Goal: Check status: Check status

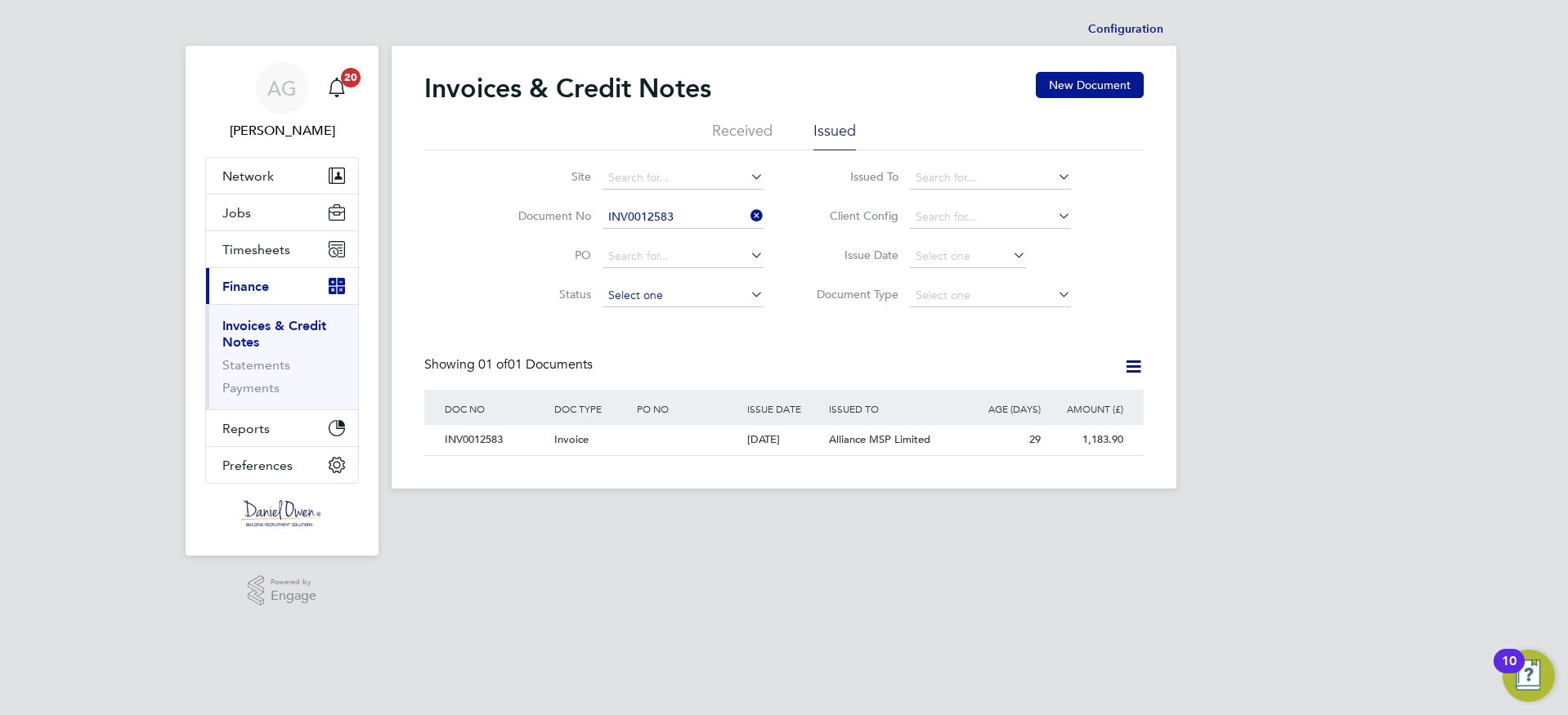
scroll to position [31, 138]
drag, startPoint x: 679, startPoint y: 229, endPoint x: 679, endPoint y: 219, distance: 10.0
click at [679, 219] on li "Document No INV0012583" at bounding box center [631, 217] width 307 height 39
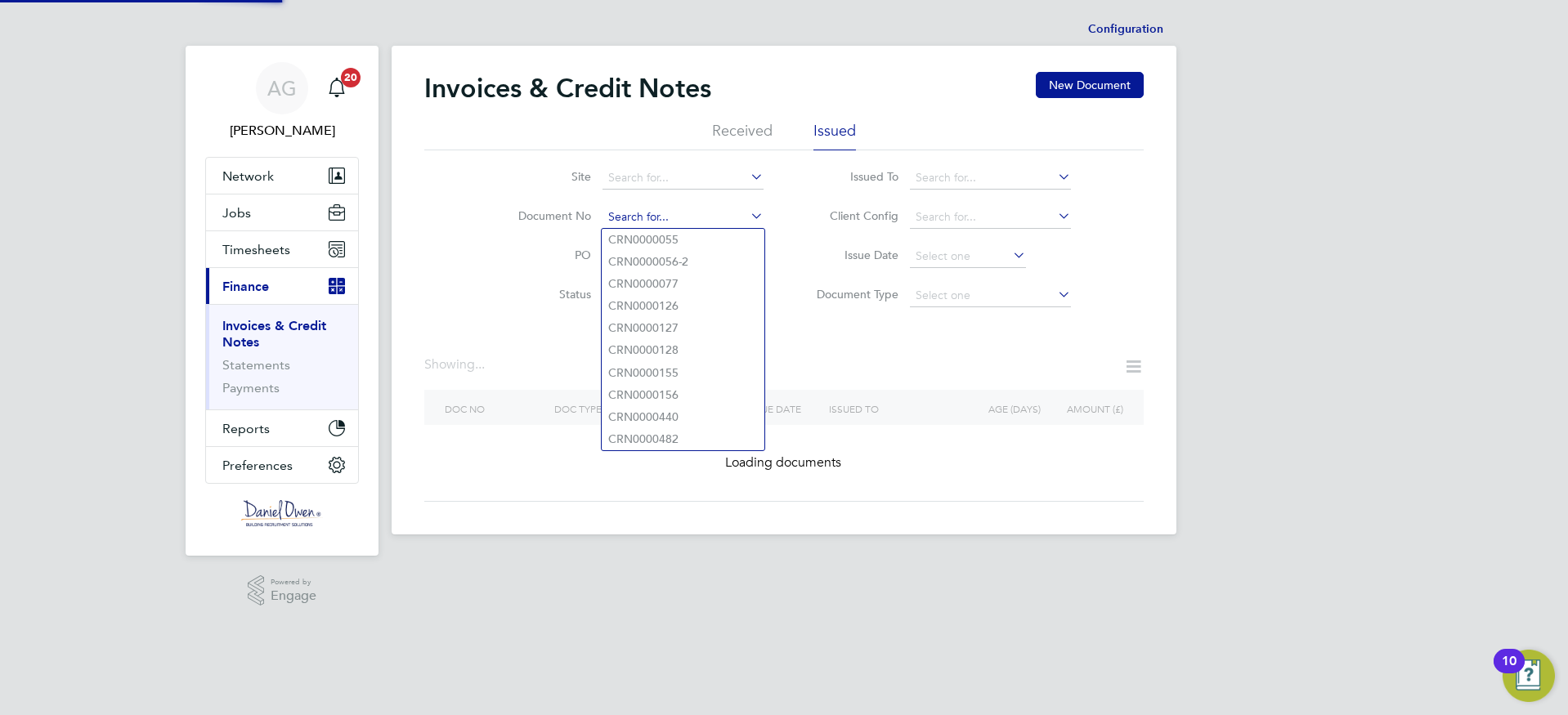
click at [679, 219] on input at bounding box center [683, 217] width 161 height 23
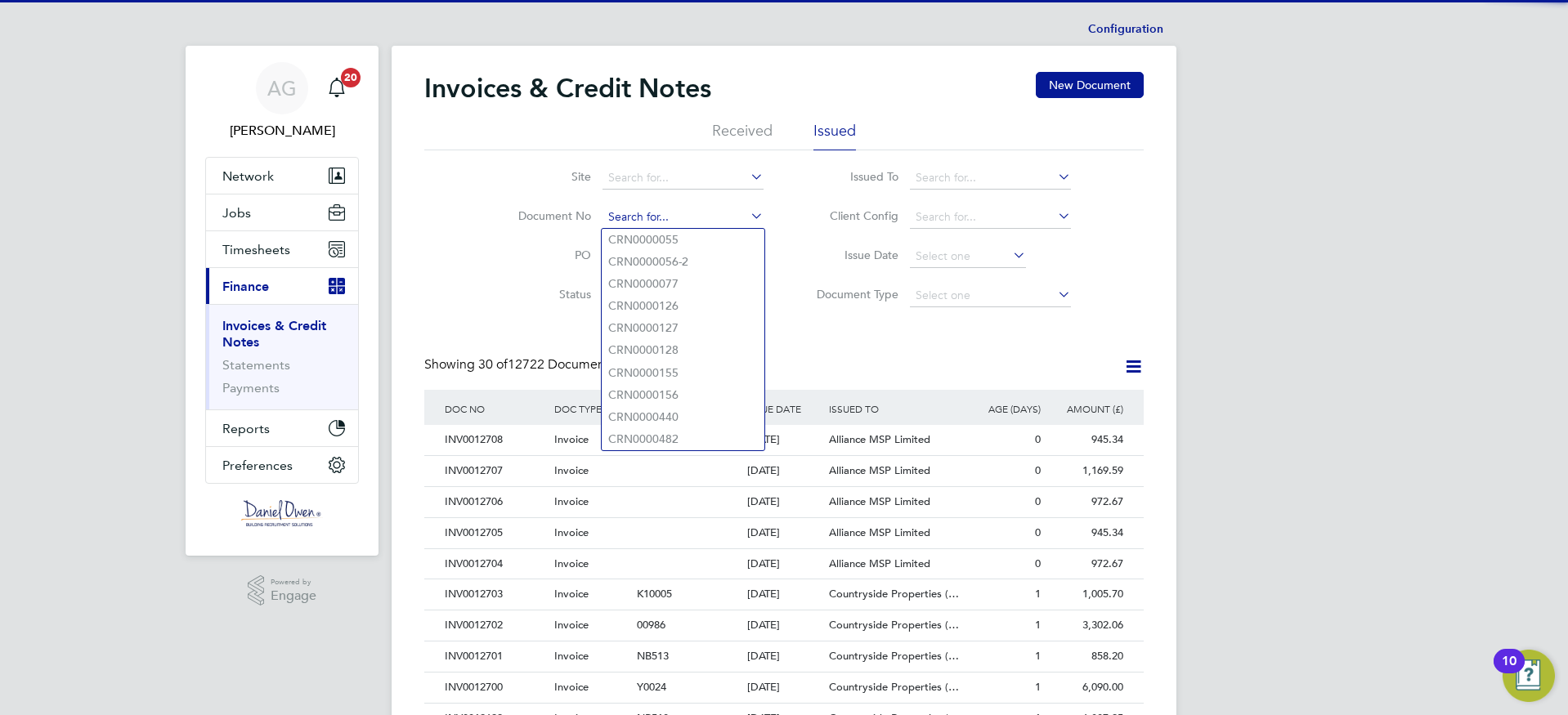
scroll to position [0, 0]
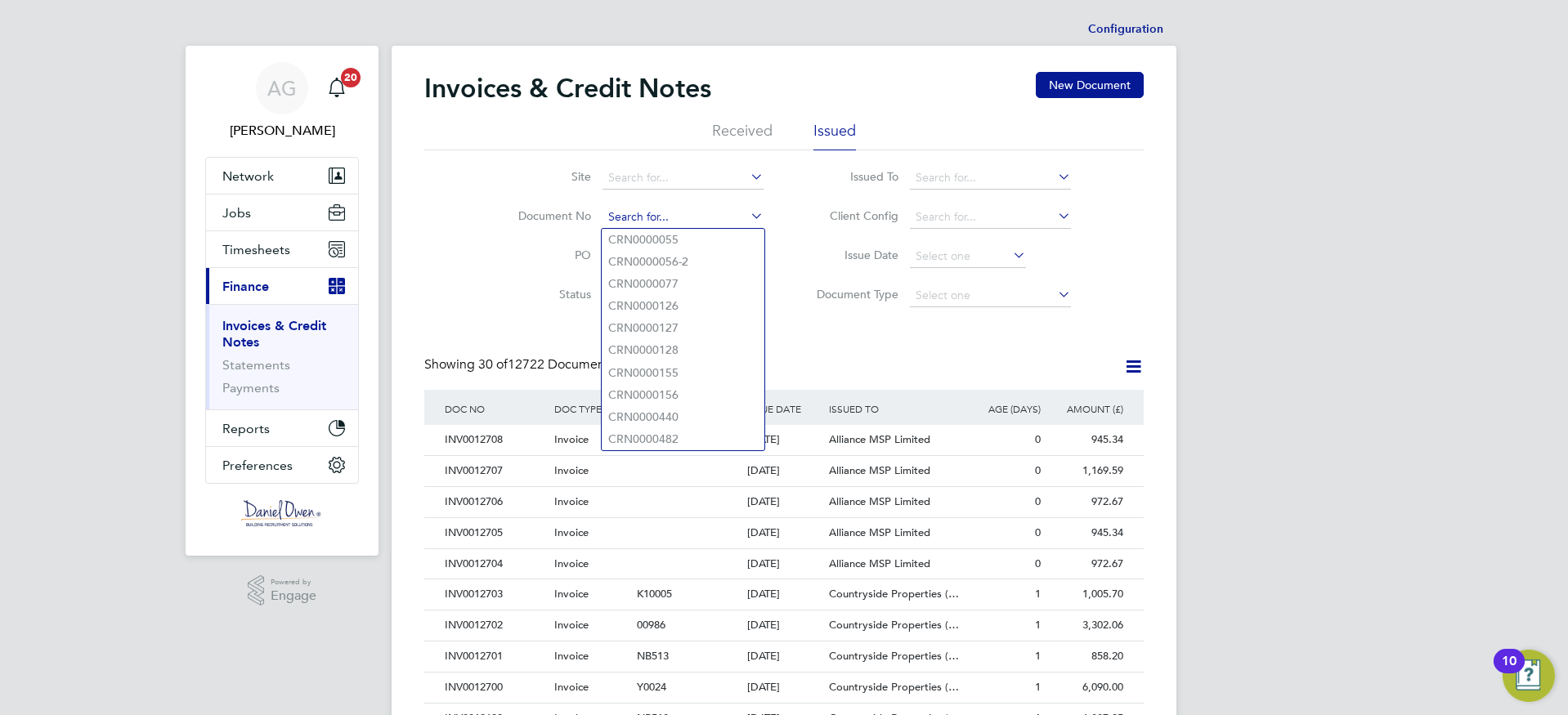
paste input "INV0012461"
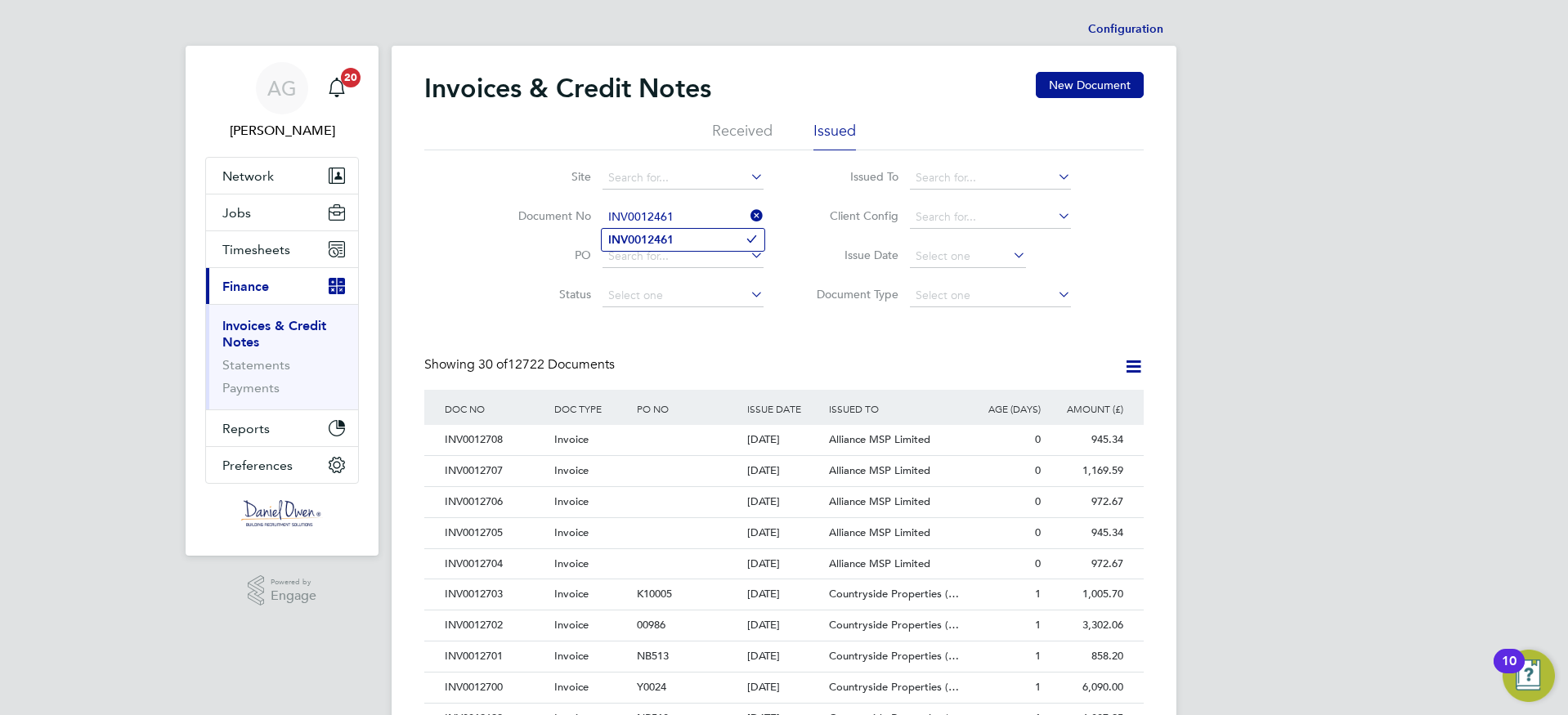
type input "INV0012461"
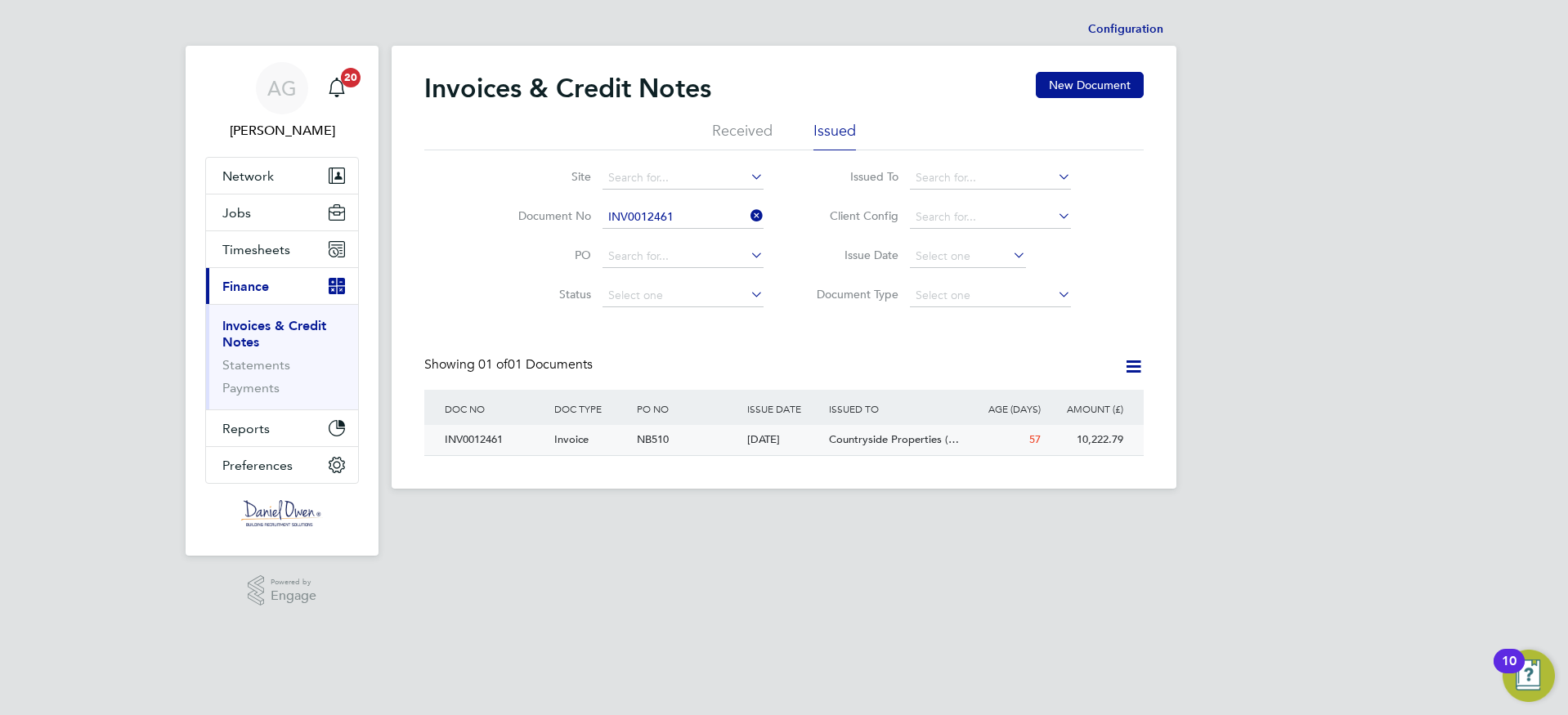
click at [485, 437] on div "INV0012461" at bounding box center [495, 440] width 109 height 30
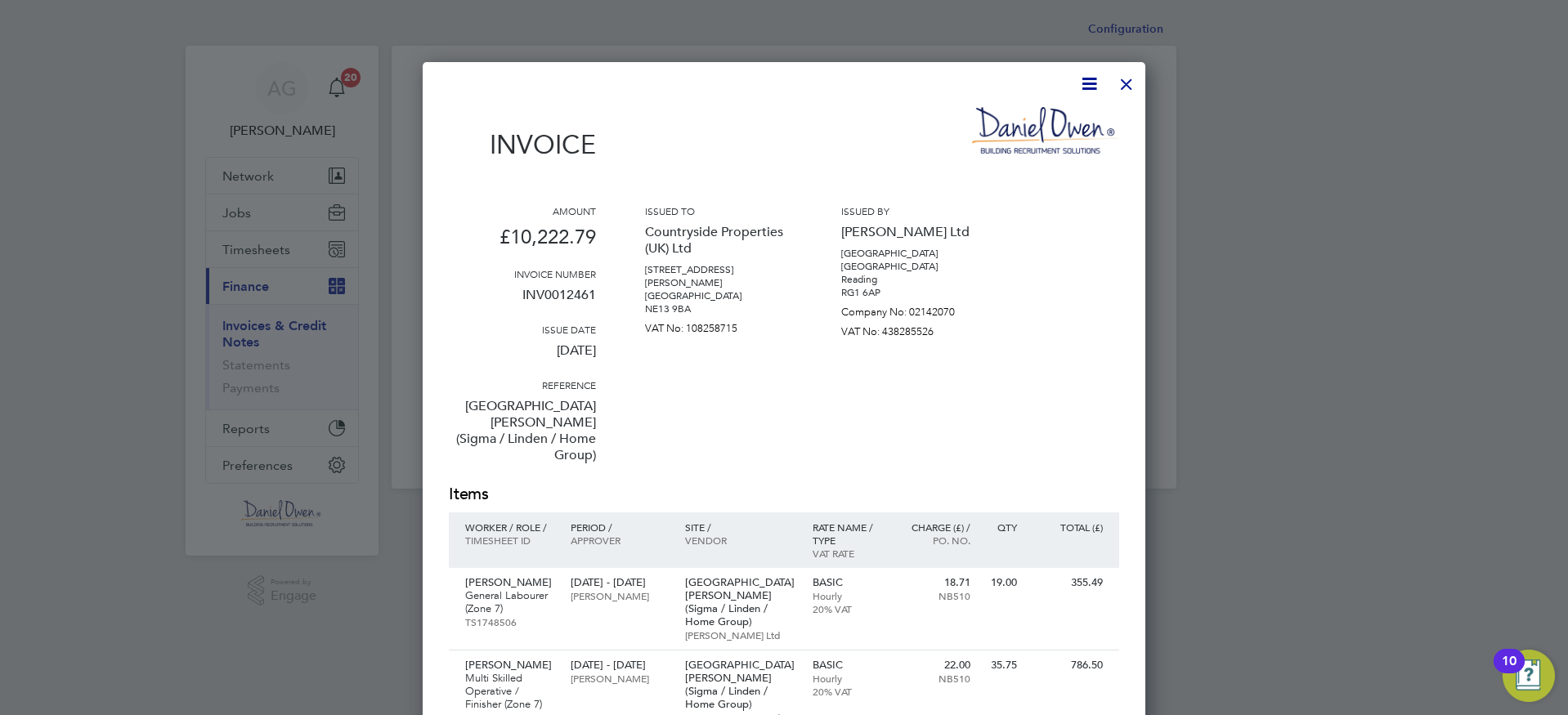
click at [1131, 79] on div at bounding box center [1126, 79] width 29 height 29
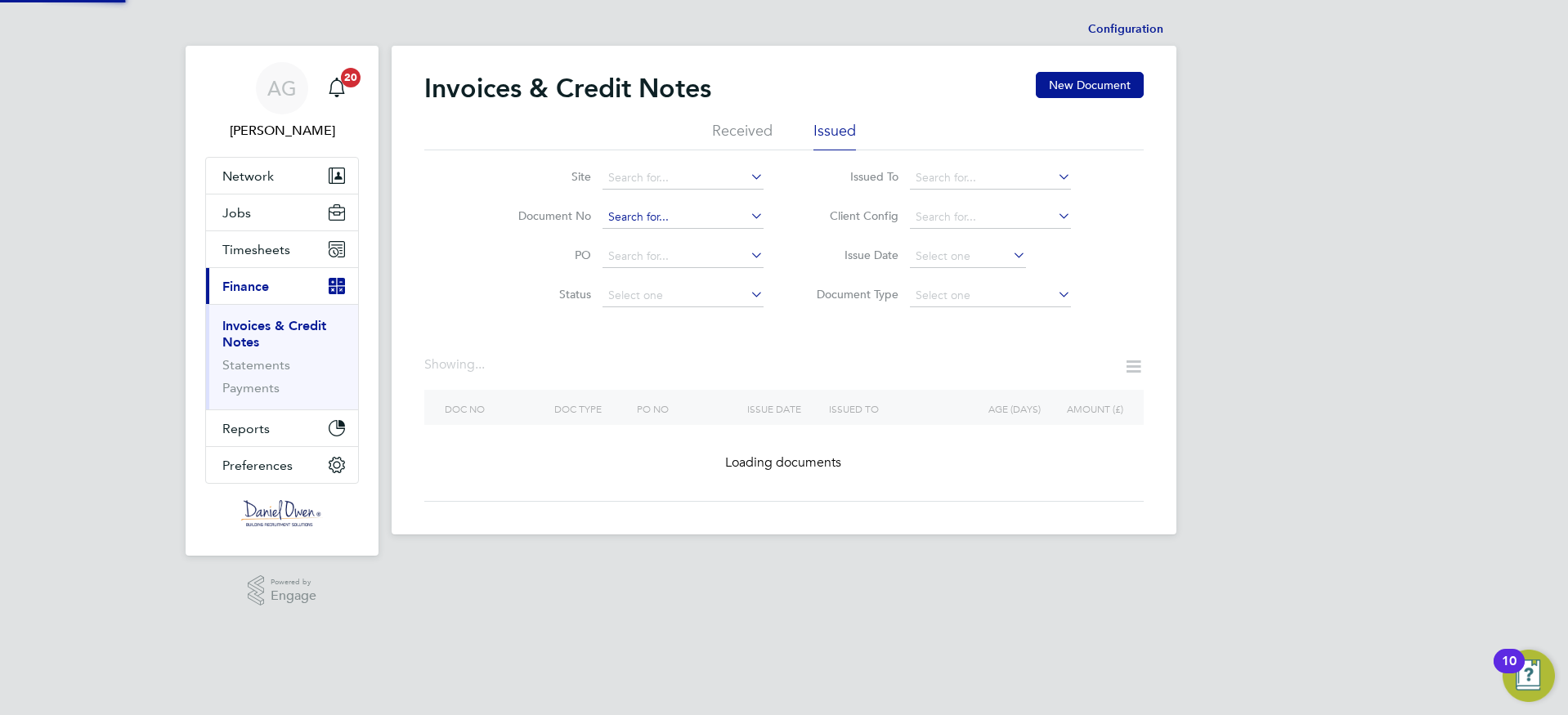
click at [693, 215] on input at bounding box center [683, 217] width 161 height 23
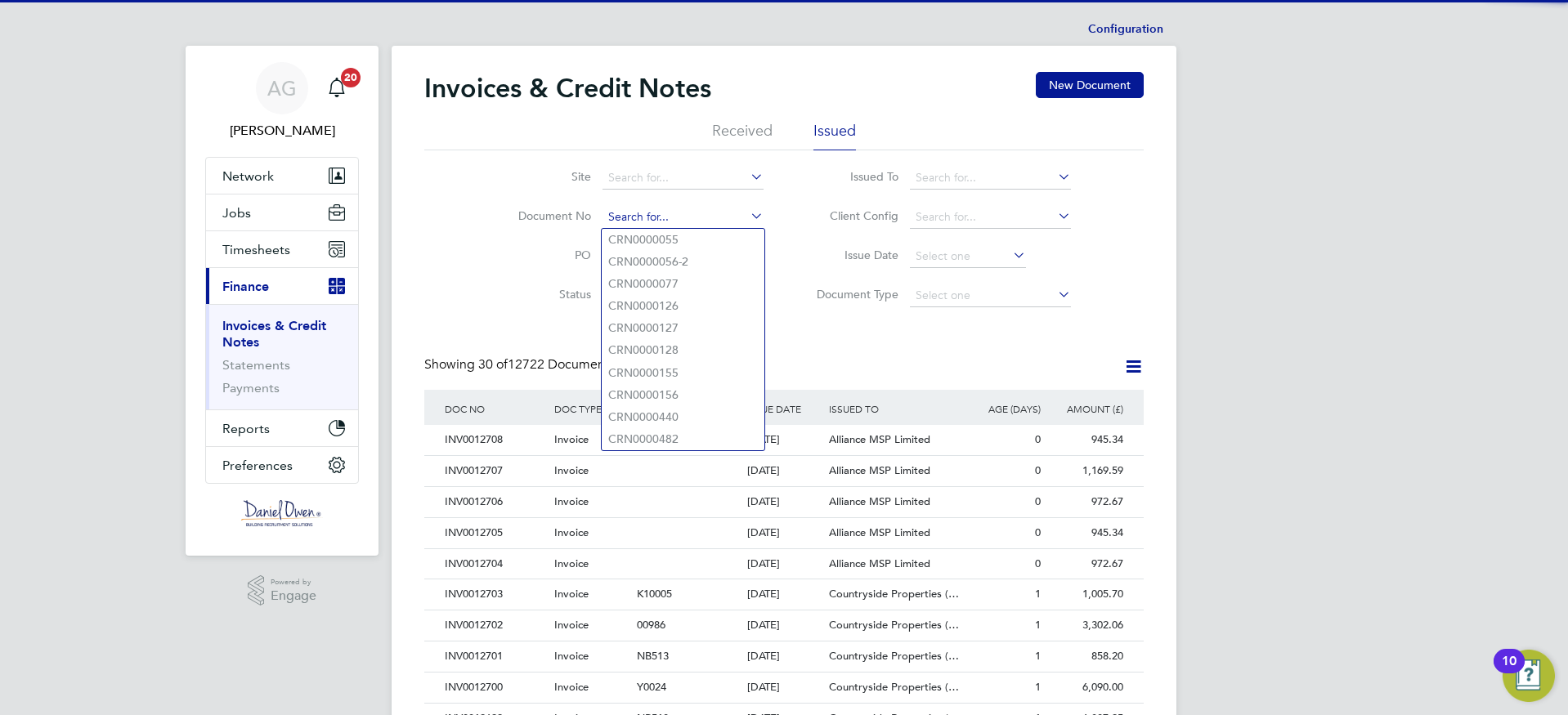
scroll to position [31, 111]
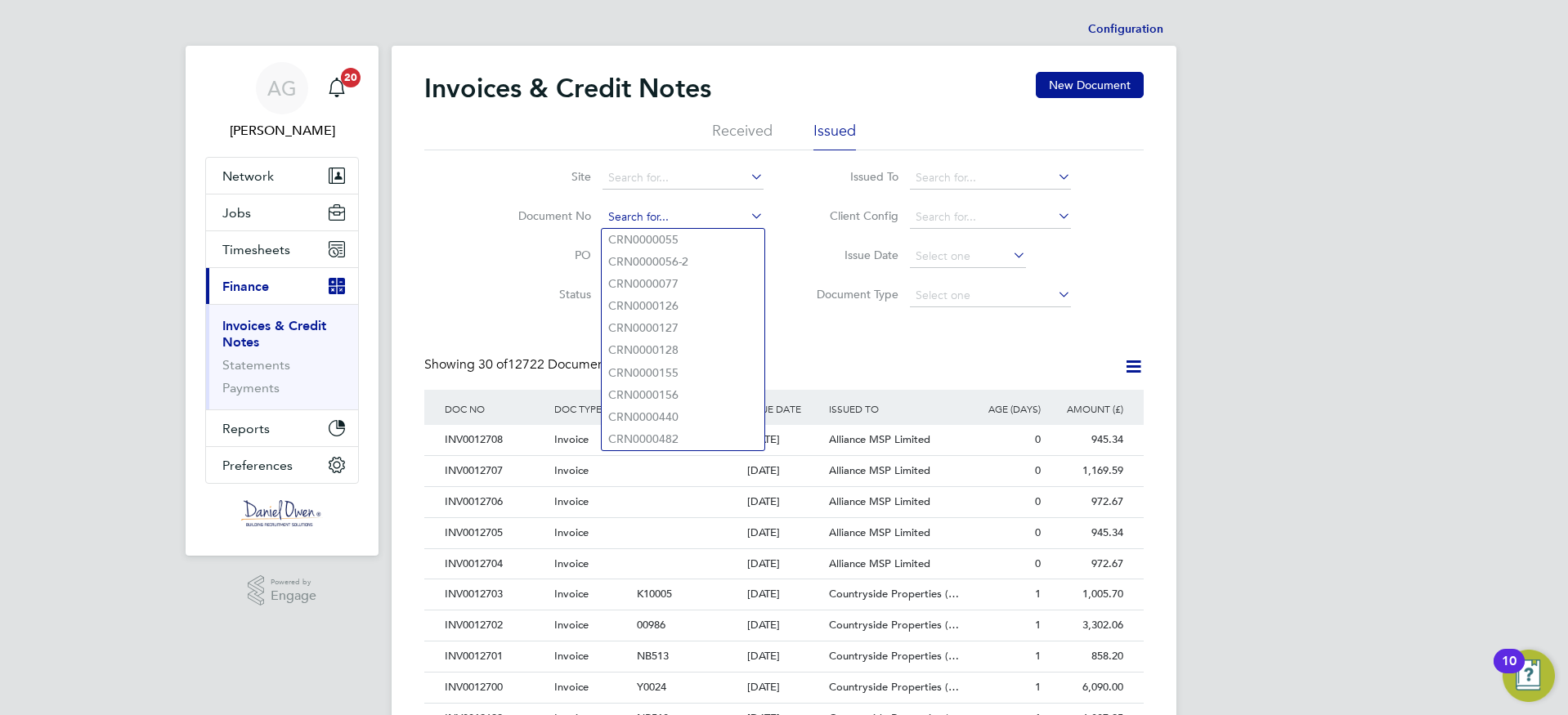
paste input "INV0012462"
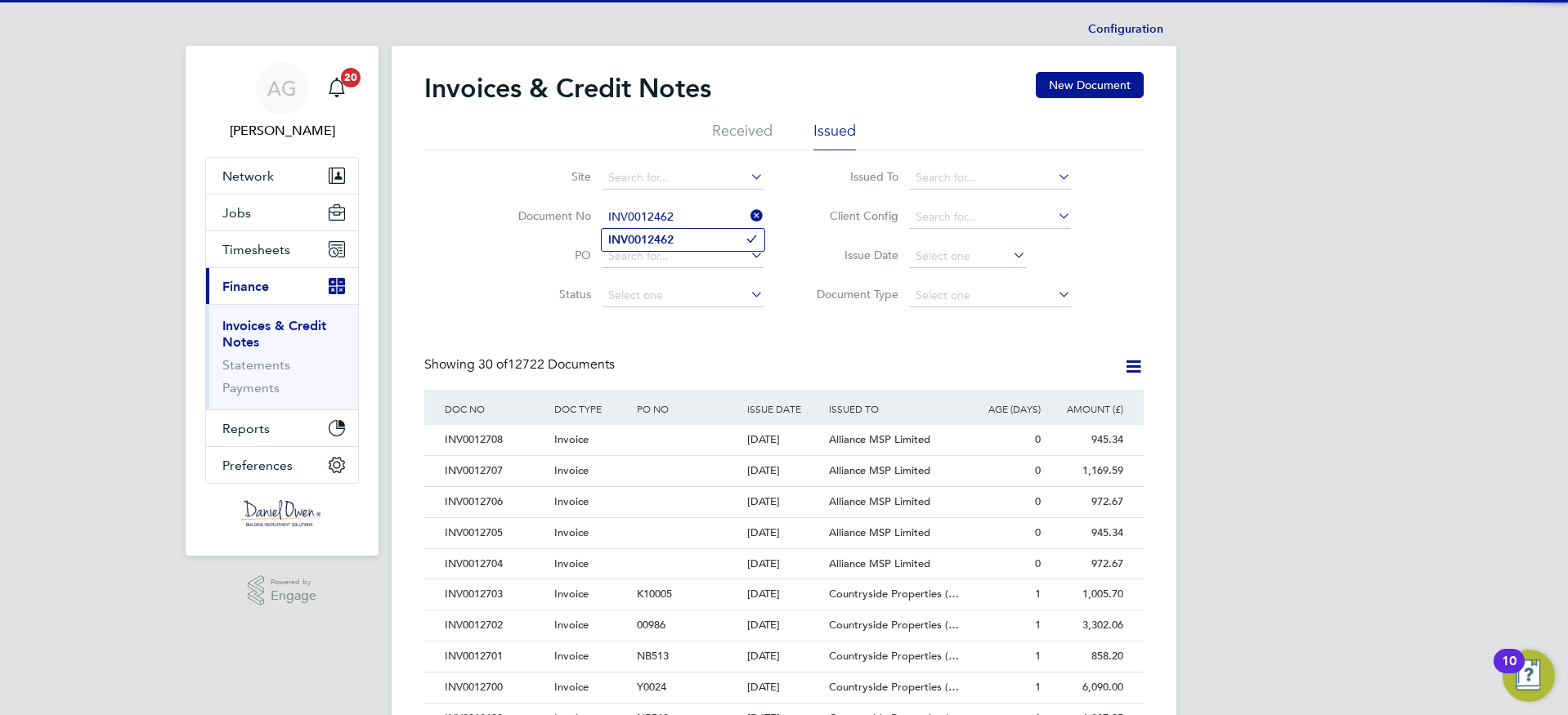
type input "INV0012462"
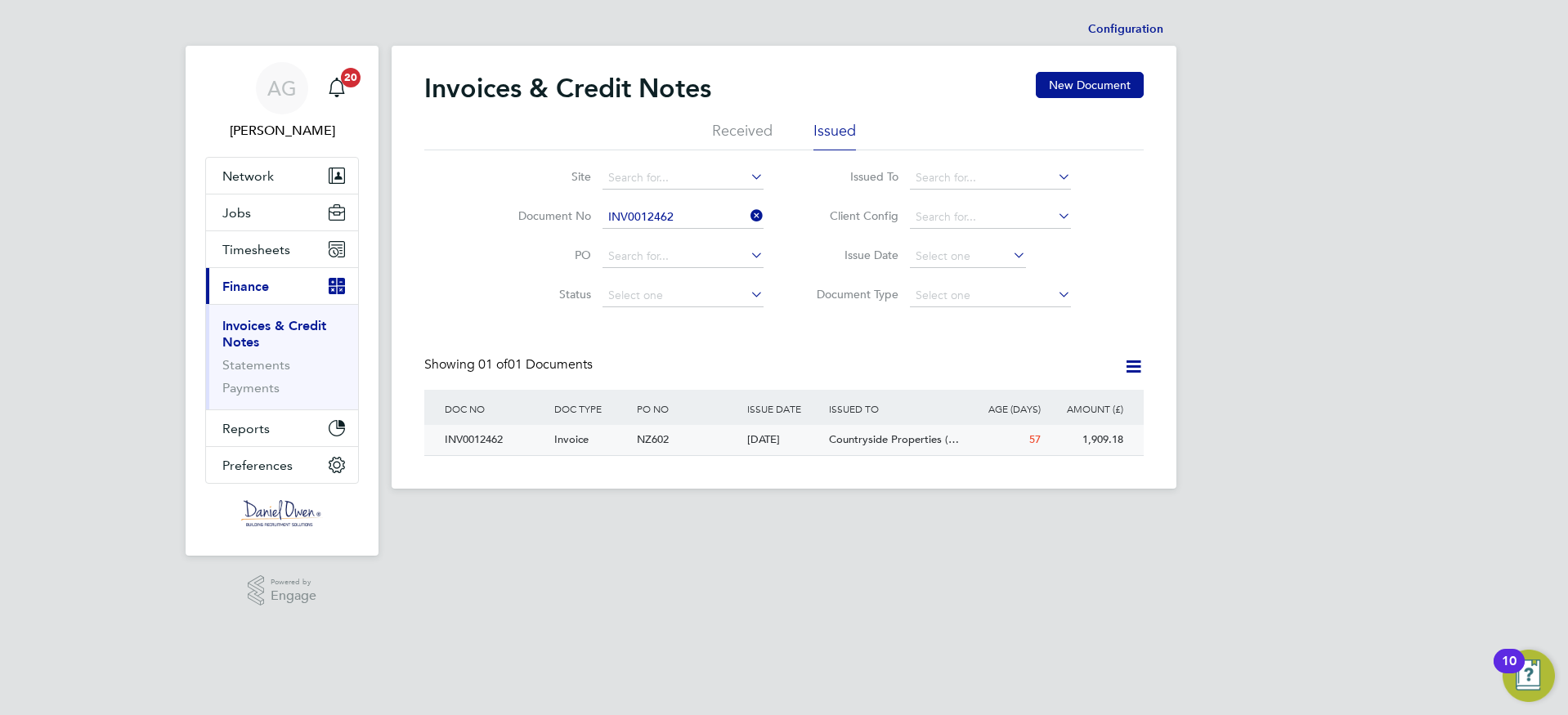
click at [479, 437] on div "INV0012462" at bounding box center [495, 440] width 109 height 30
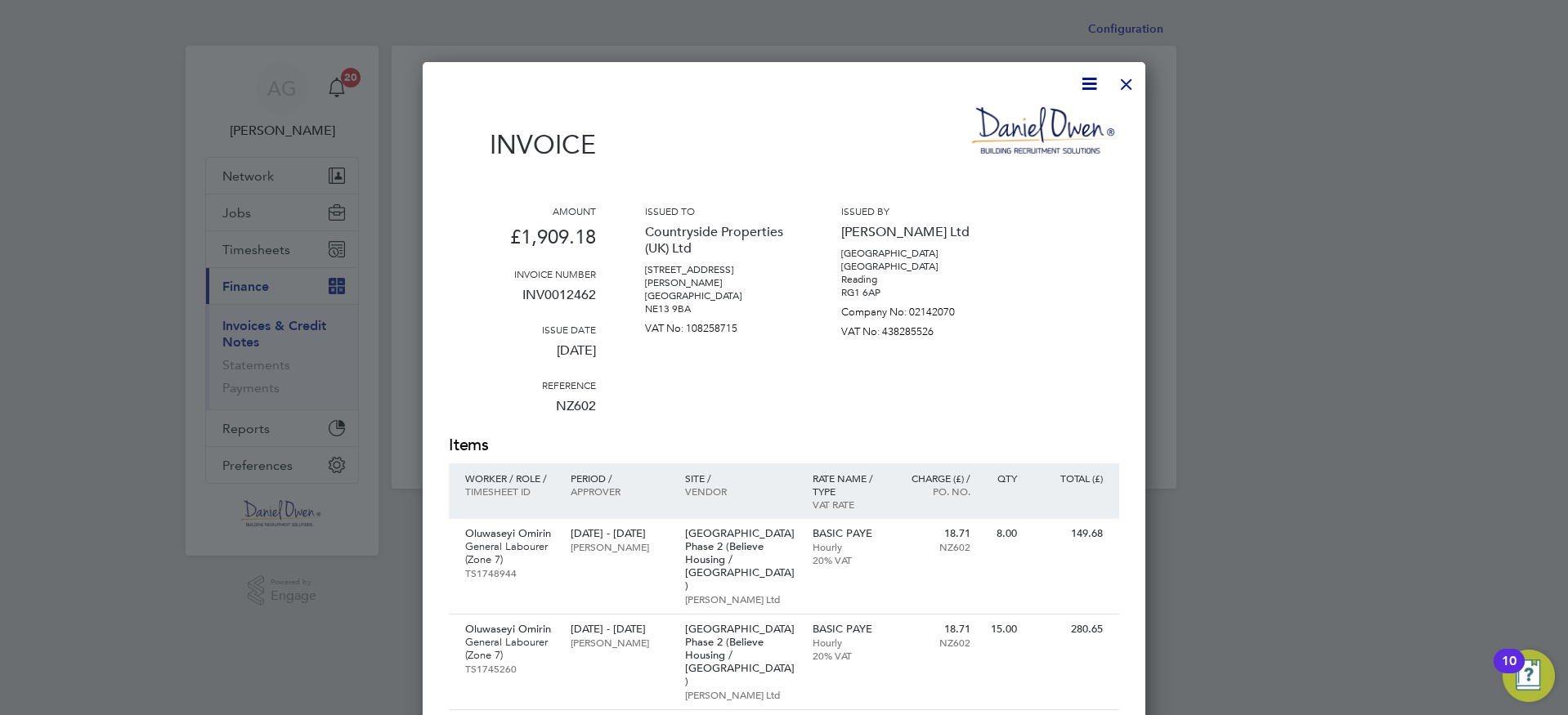
click at [1128, 84] on div at bounding box center [1126, 79] width 29 height 29
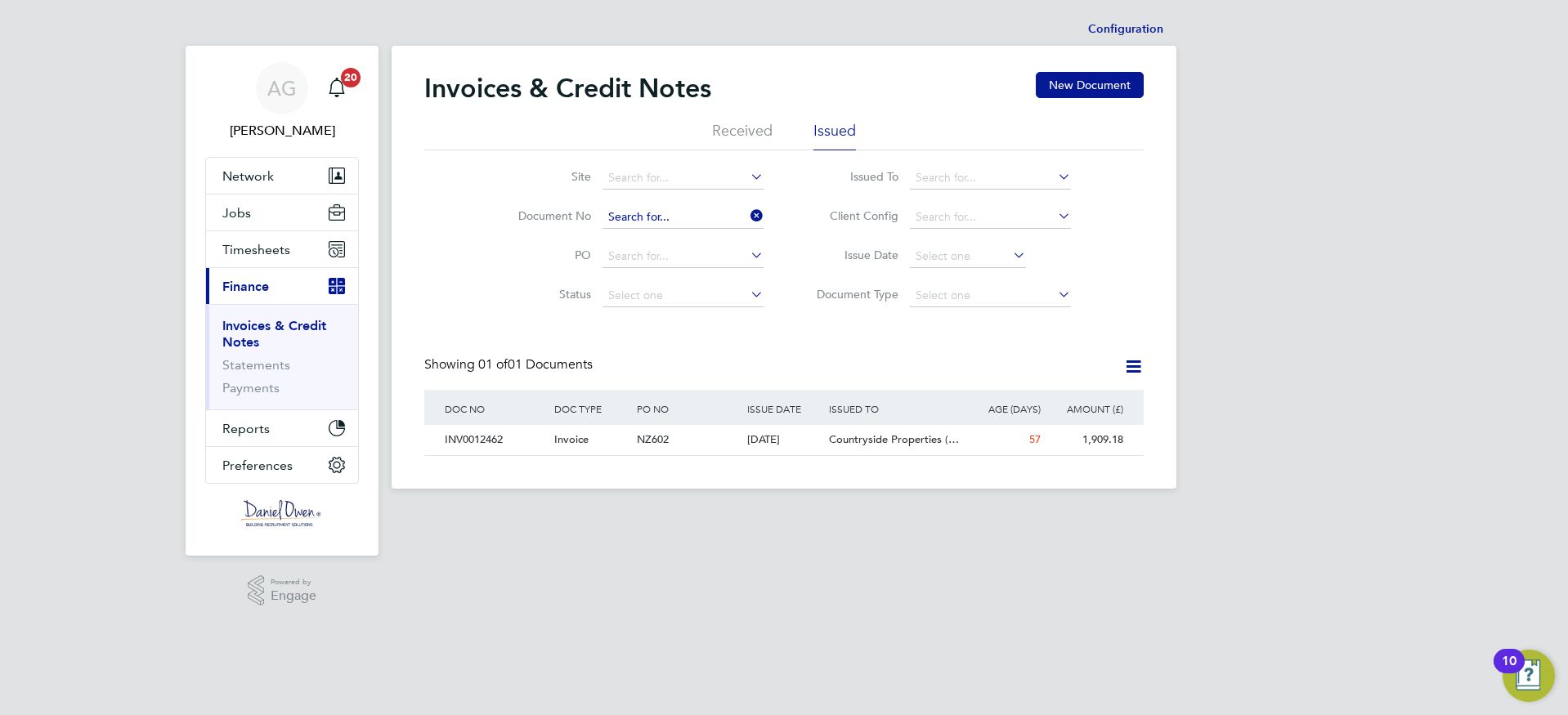
click at [680, 218] on input at bounding box center [683, 217] width 161 height 23
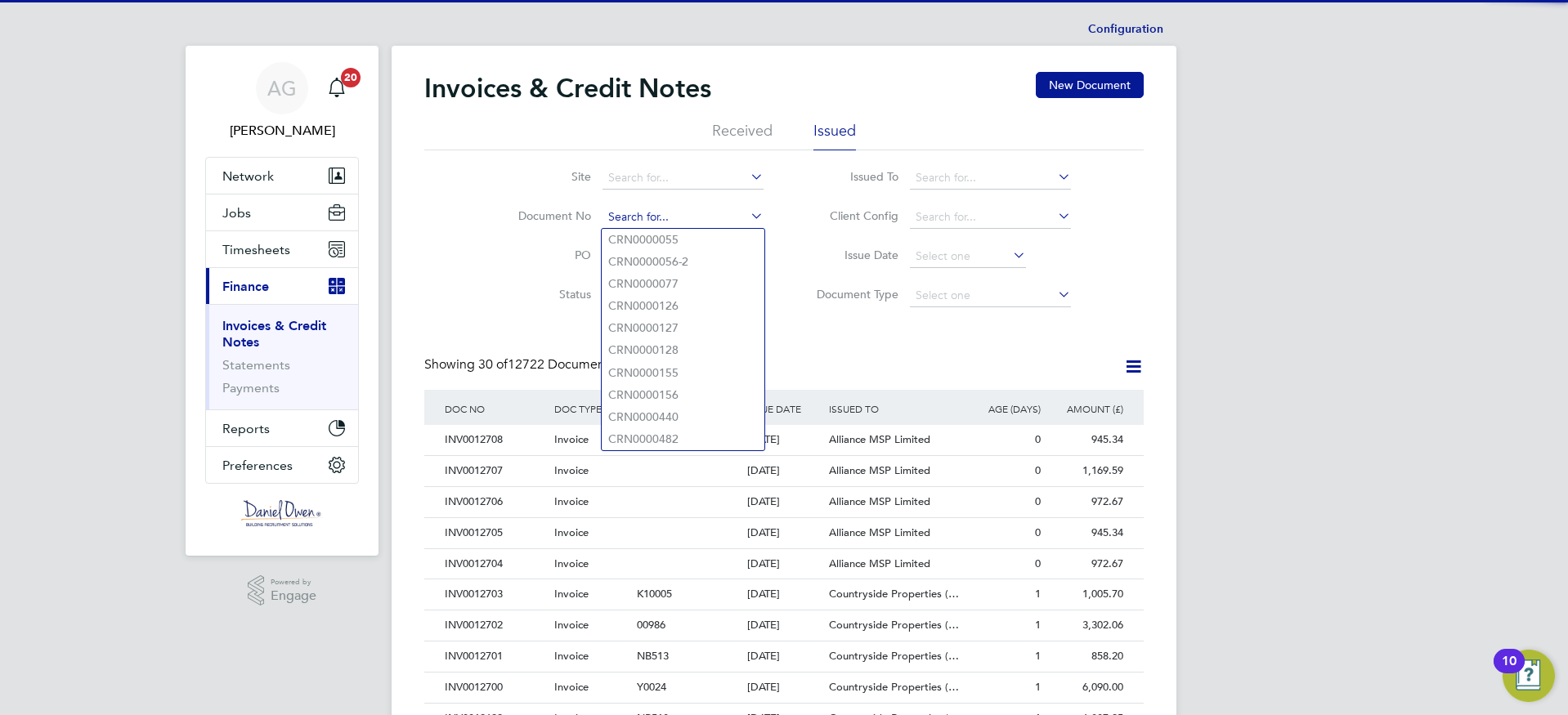
scroll to position [31, 111]
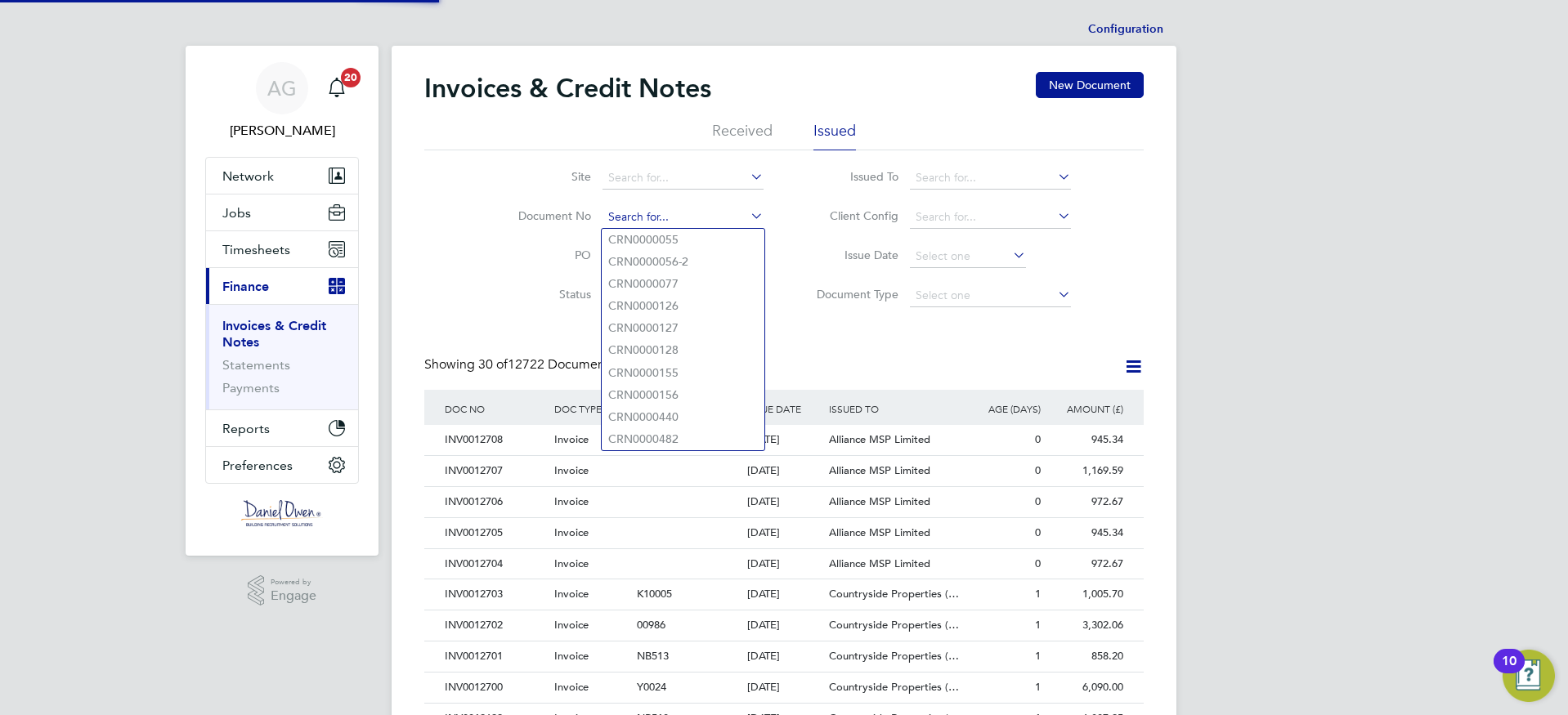
paste input "INV0012464"
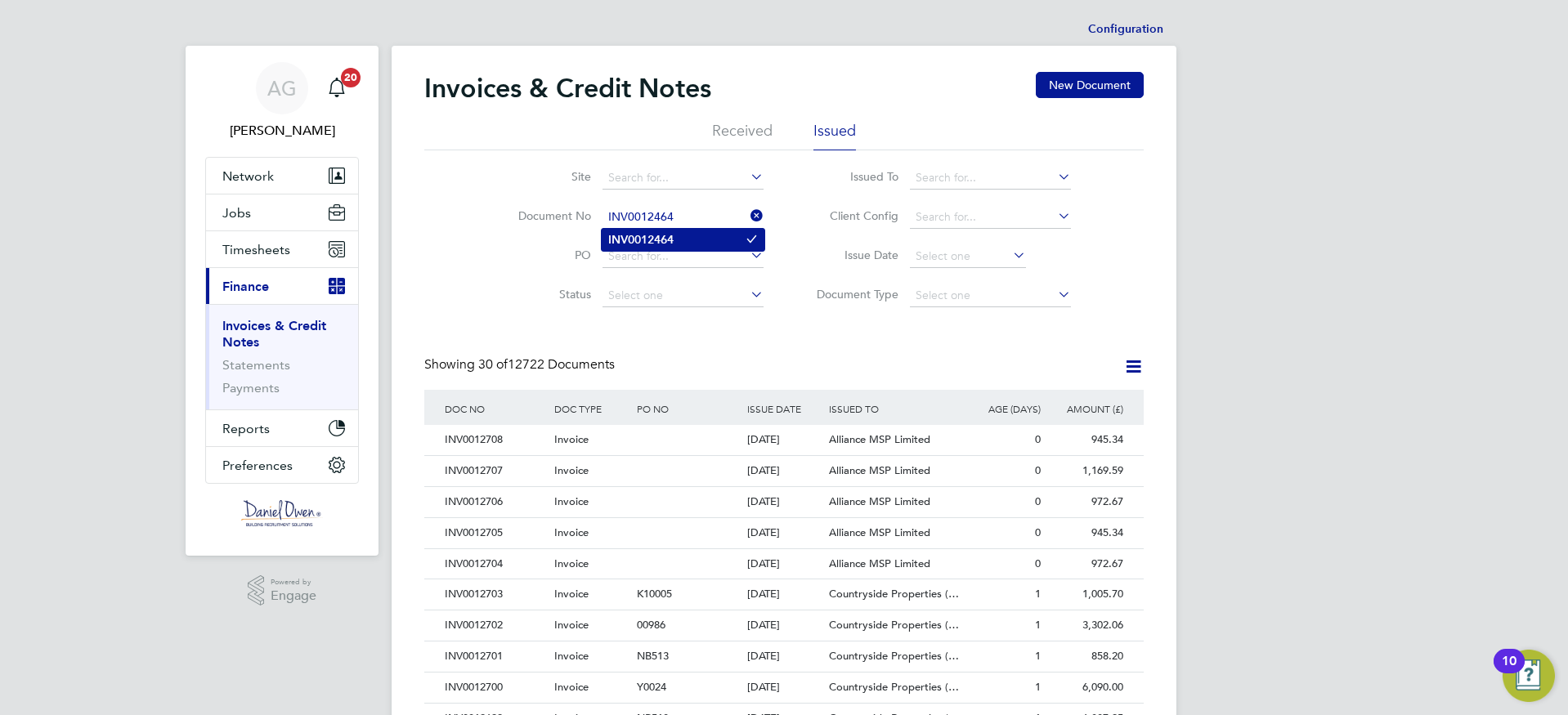
type input "INV0012464"
click at [672, 239] on b "INV0012464" at bounding box center [641, 240] width 65 height 14
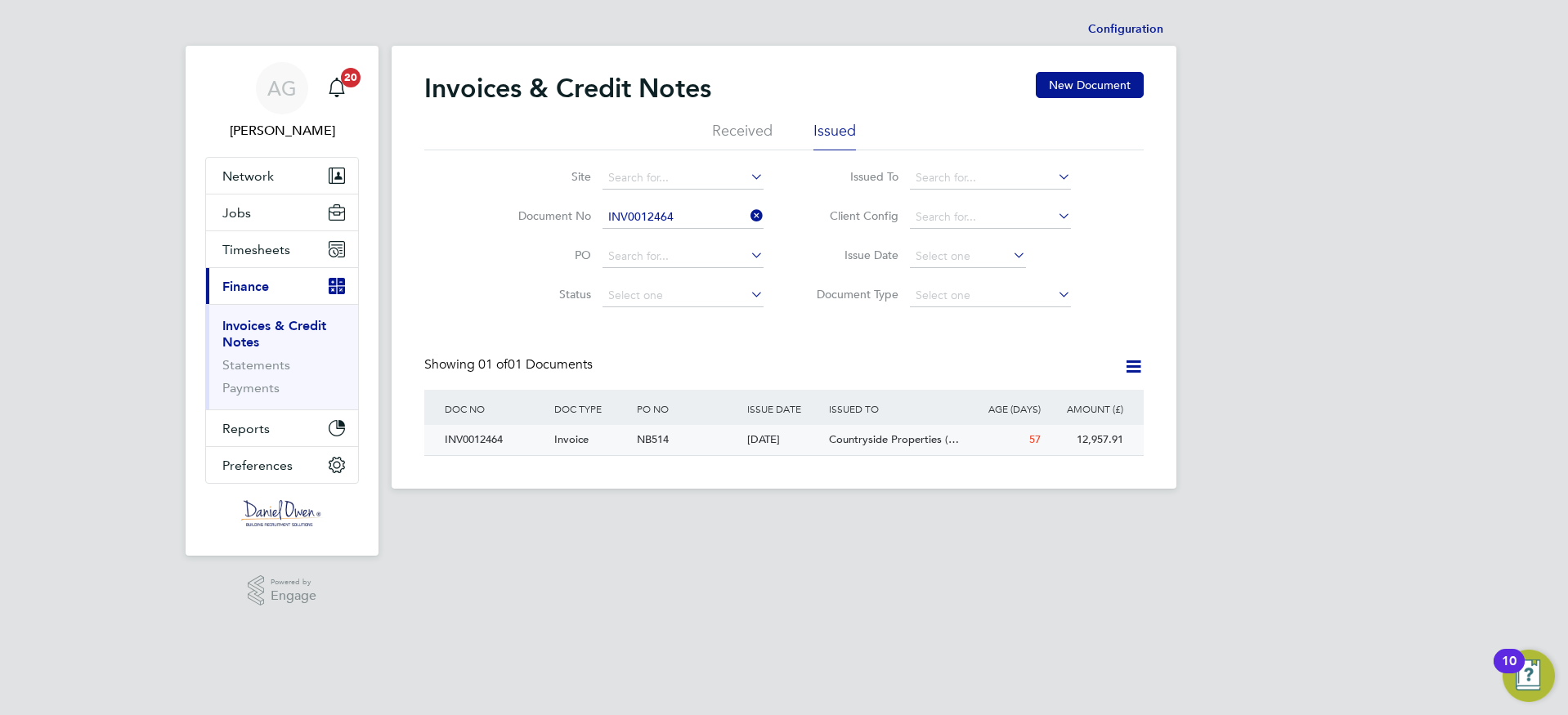
click at [487, 438] on div "INV0012464" at bounding box center [495, 440] width 109 height 30
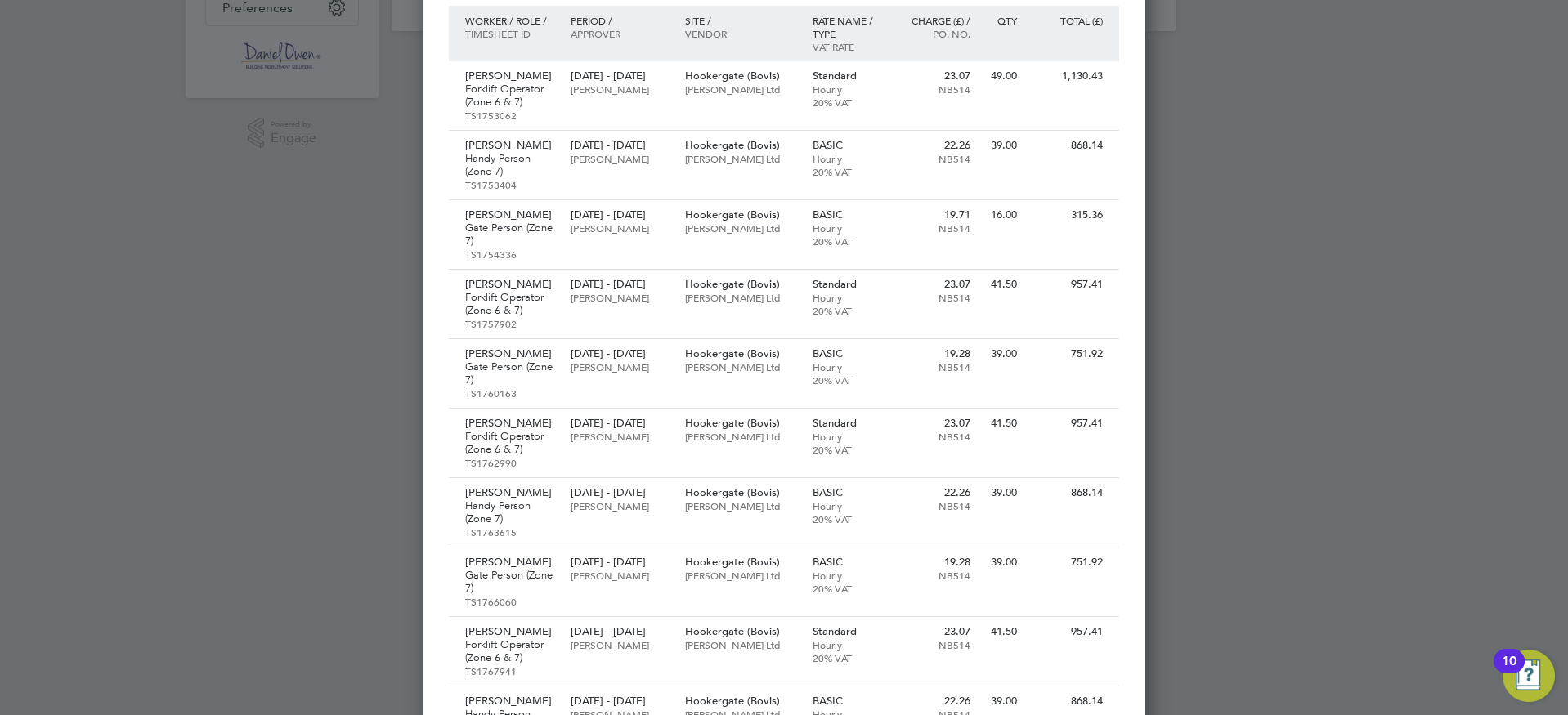
drag, startPoint x: 1212, startPoint y: 474, endPoint x: 1187, endPoint y: 516, distance: 48.9
click at [1187, 516] on div at bounding box center [784, 358] width 1568 height 715
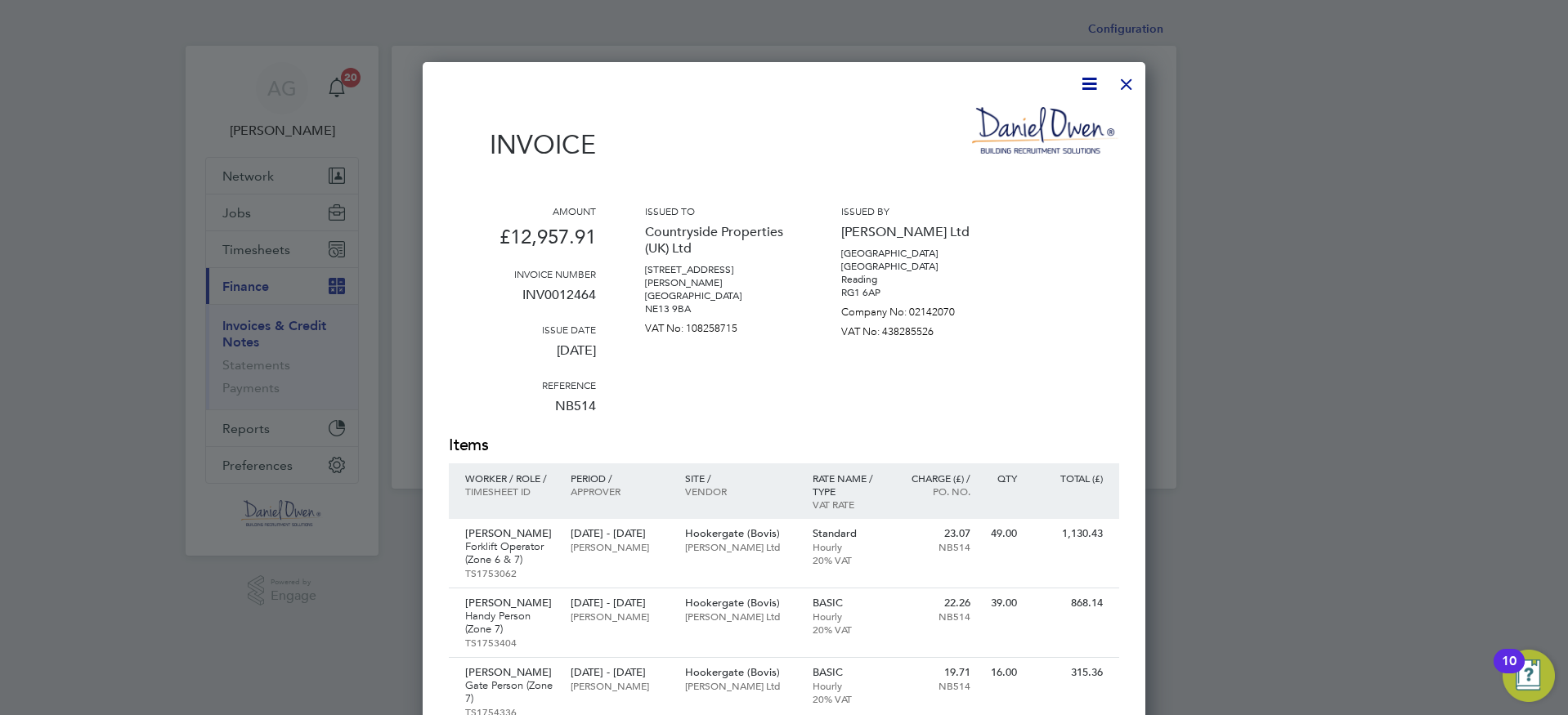
click at [1123, 82] on div at bounding box center [1126, 79] width 29 height 29
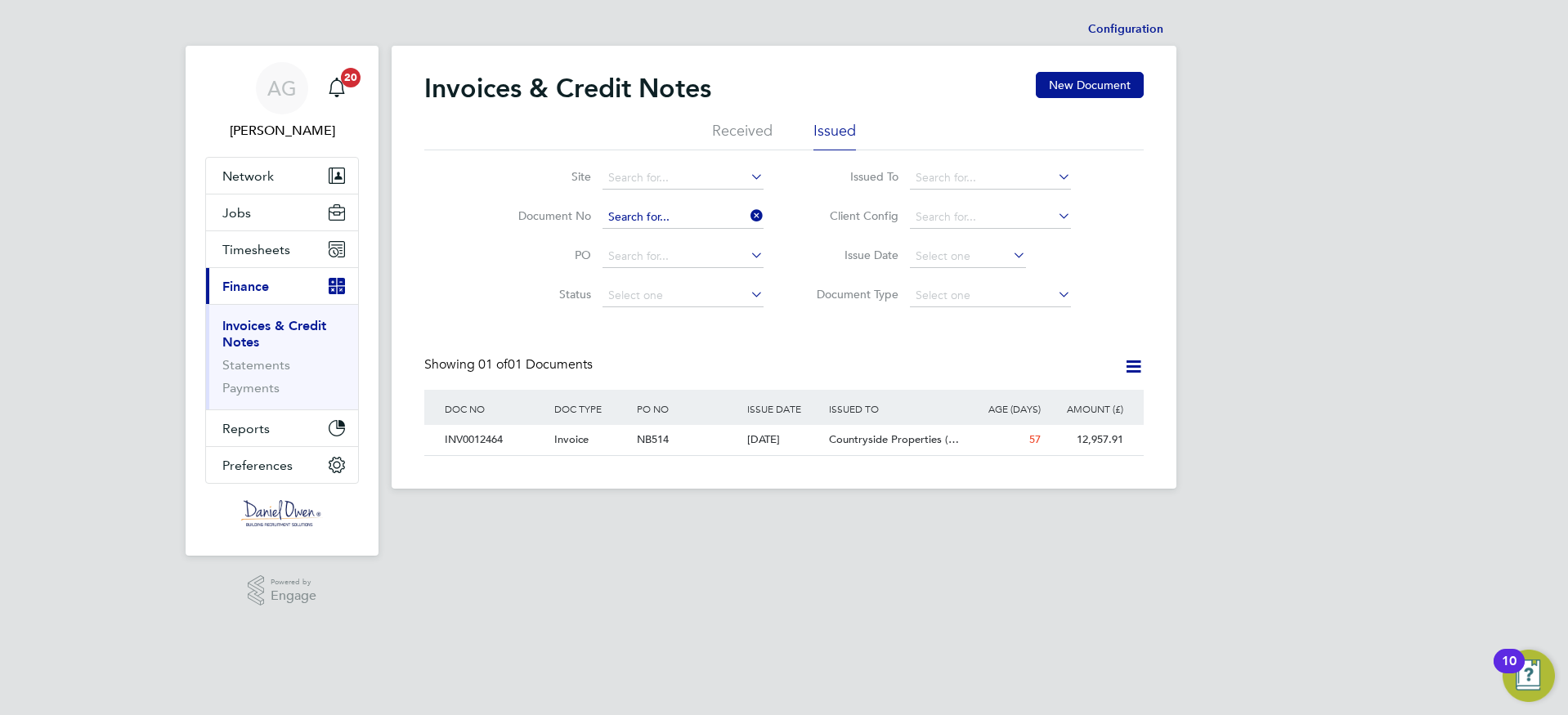
click at [707, 215] on input at bounding box center [683, 217] width 161 height 23
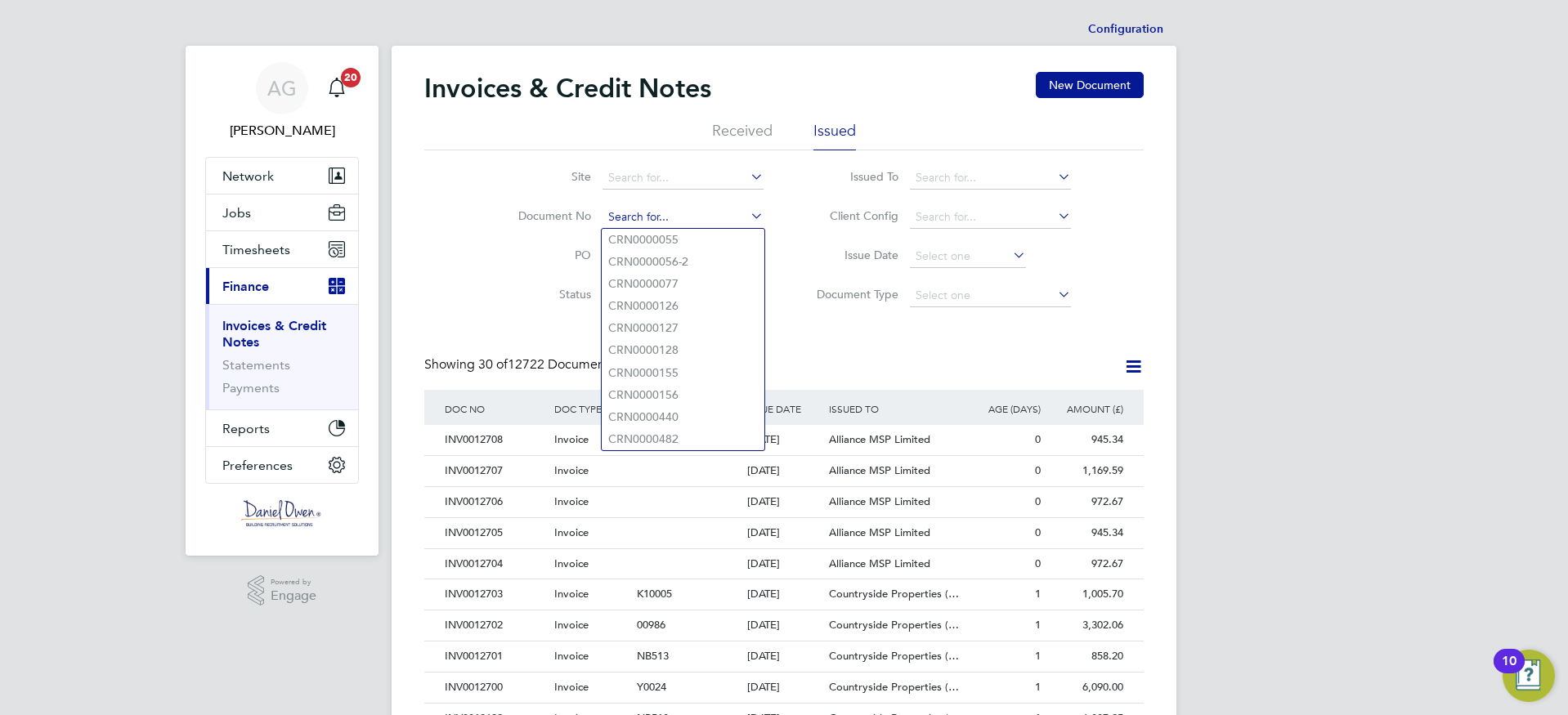
scroll to position [31, 111]
paste input "INV0012466"
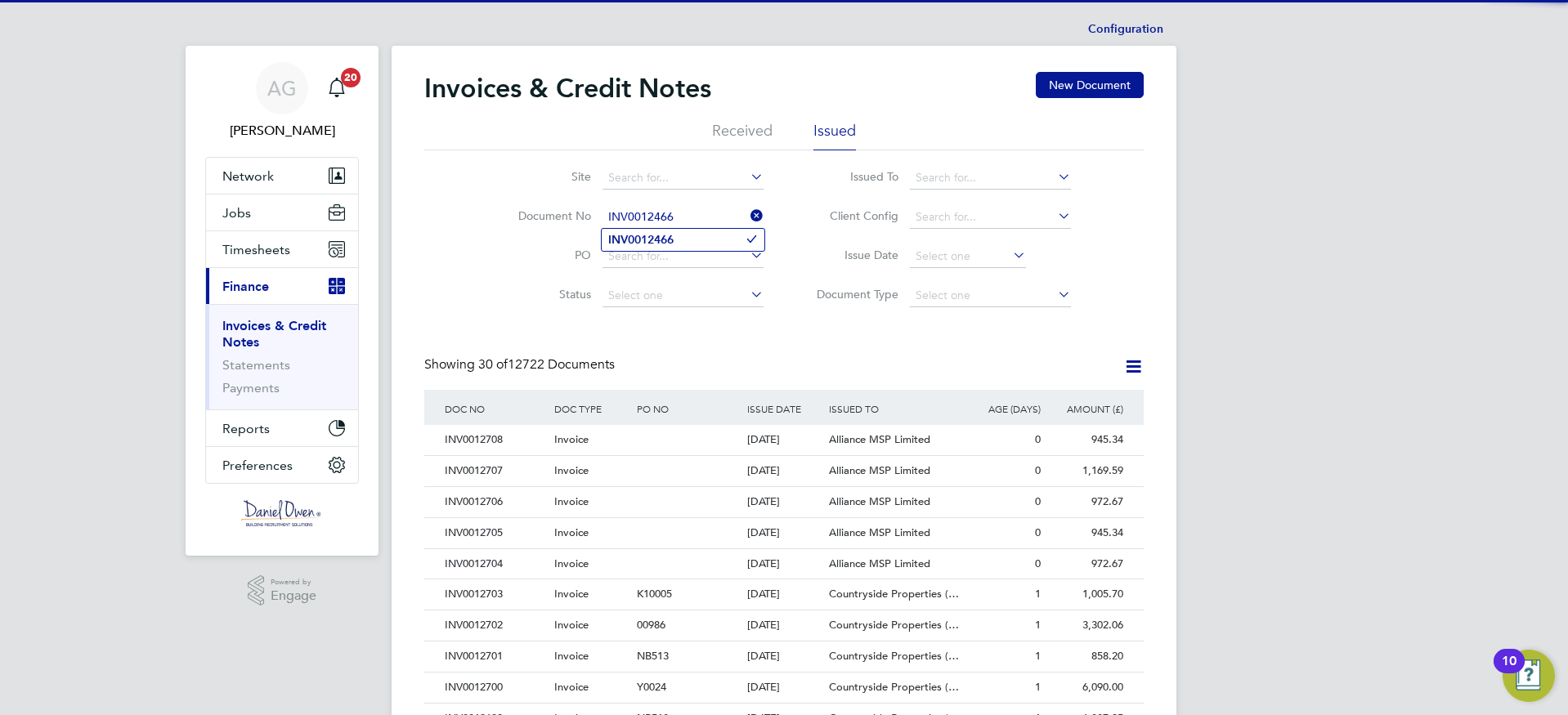
type input "INV0012466"
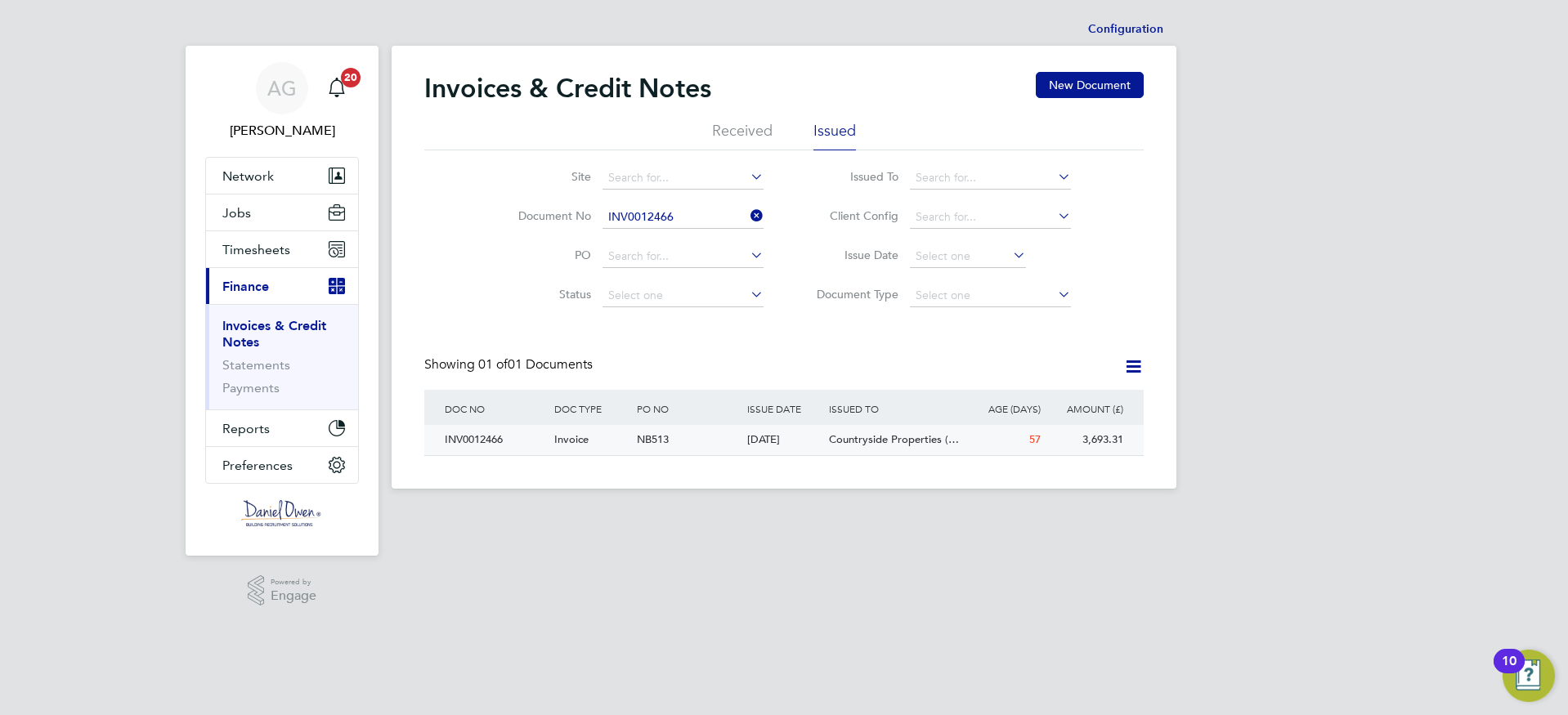
click at [474, 431] on div "INV0012466" at bounding box center [495, 440] width 109 height 30
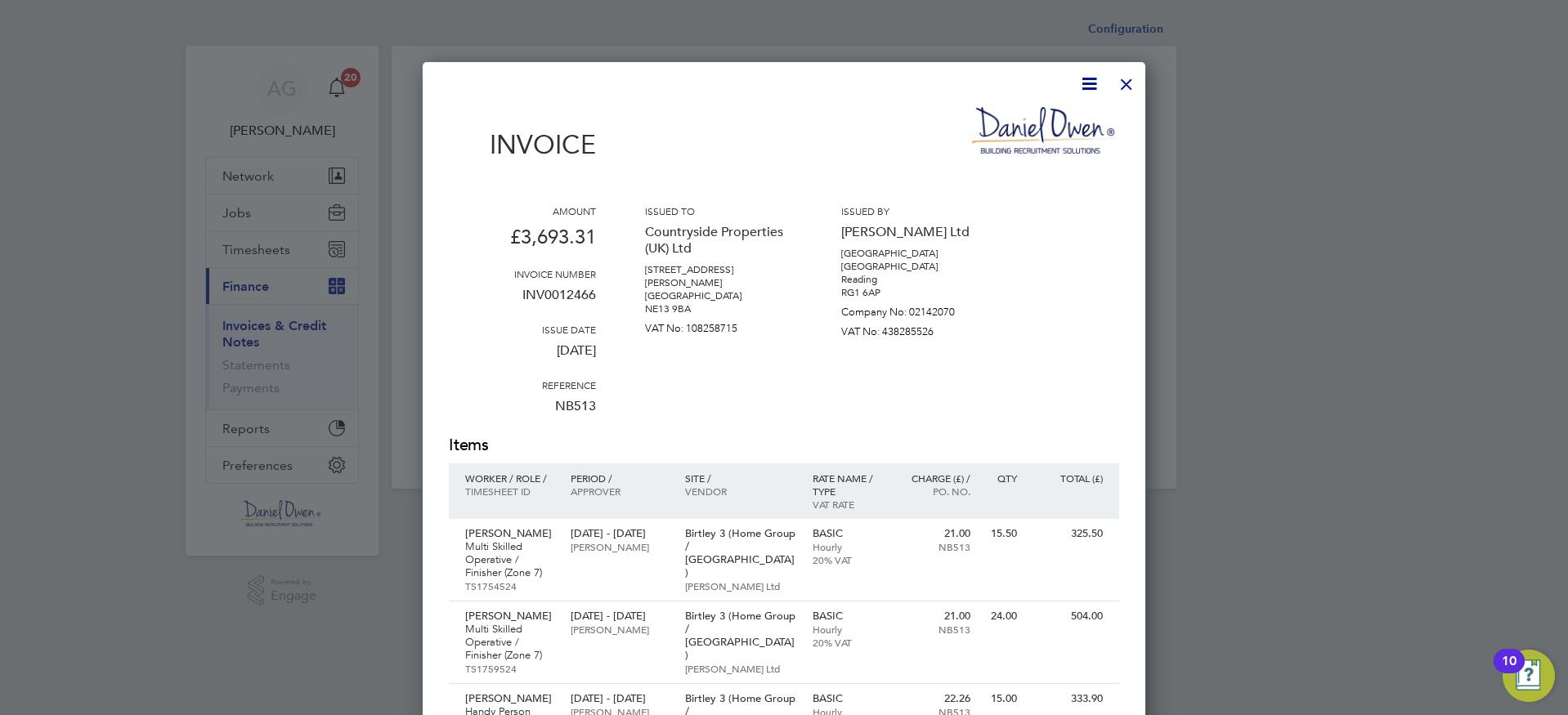
click at [1327, 453] on div at bounding box center [784, 358] width 1568 height 715
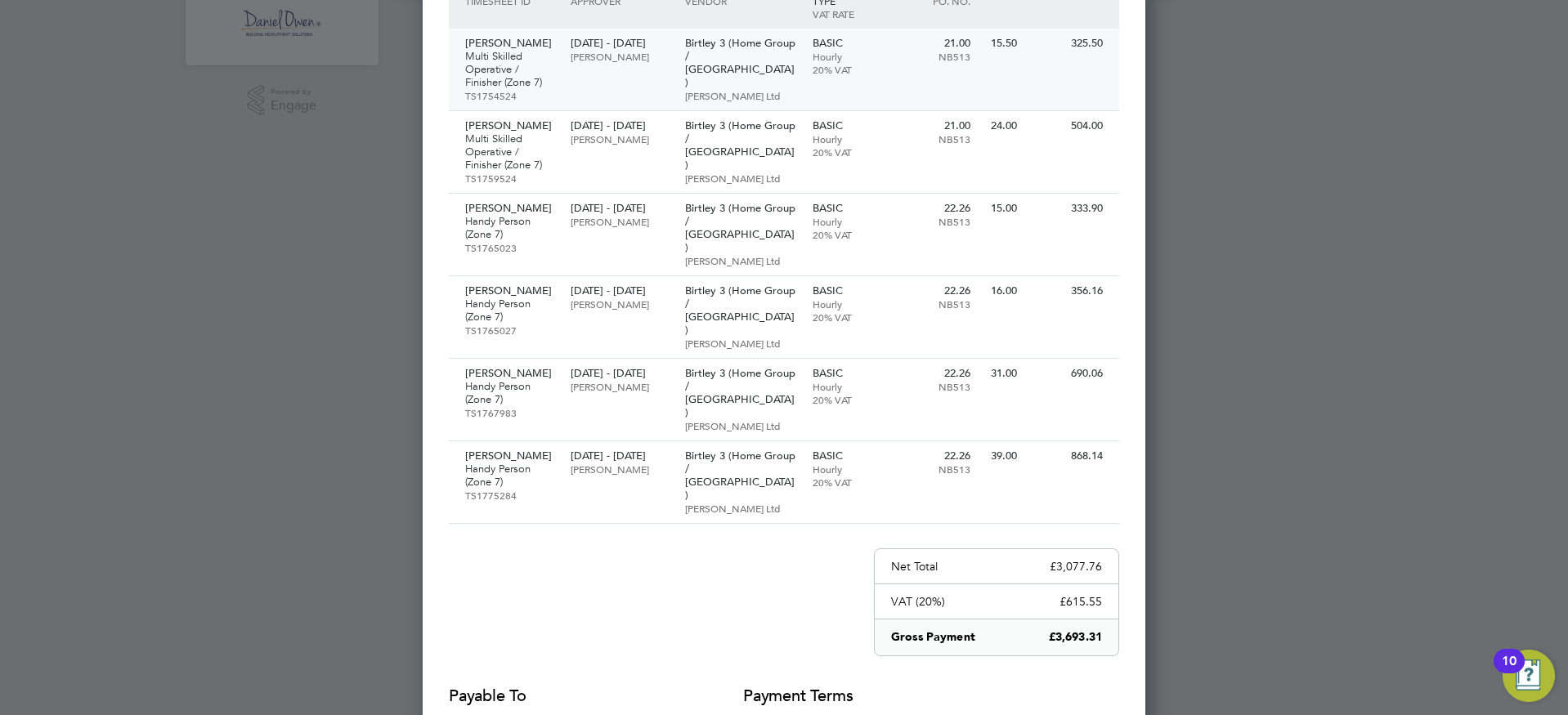
click at [454, 87] on div "Steven Foster Multi Skilled Operative / Finisher (Zone 7) TS1754524" at bounding box center [505, 69] width 114 height 82
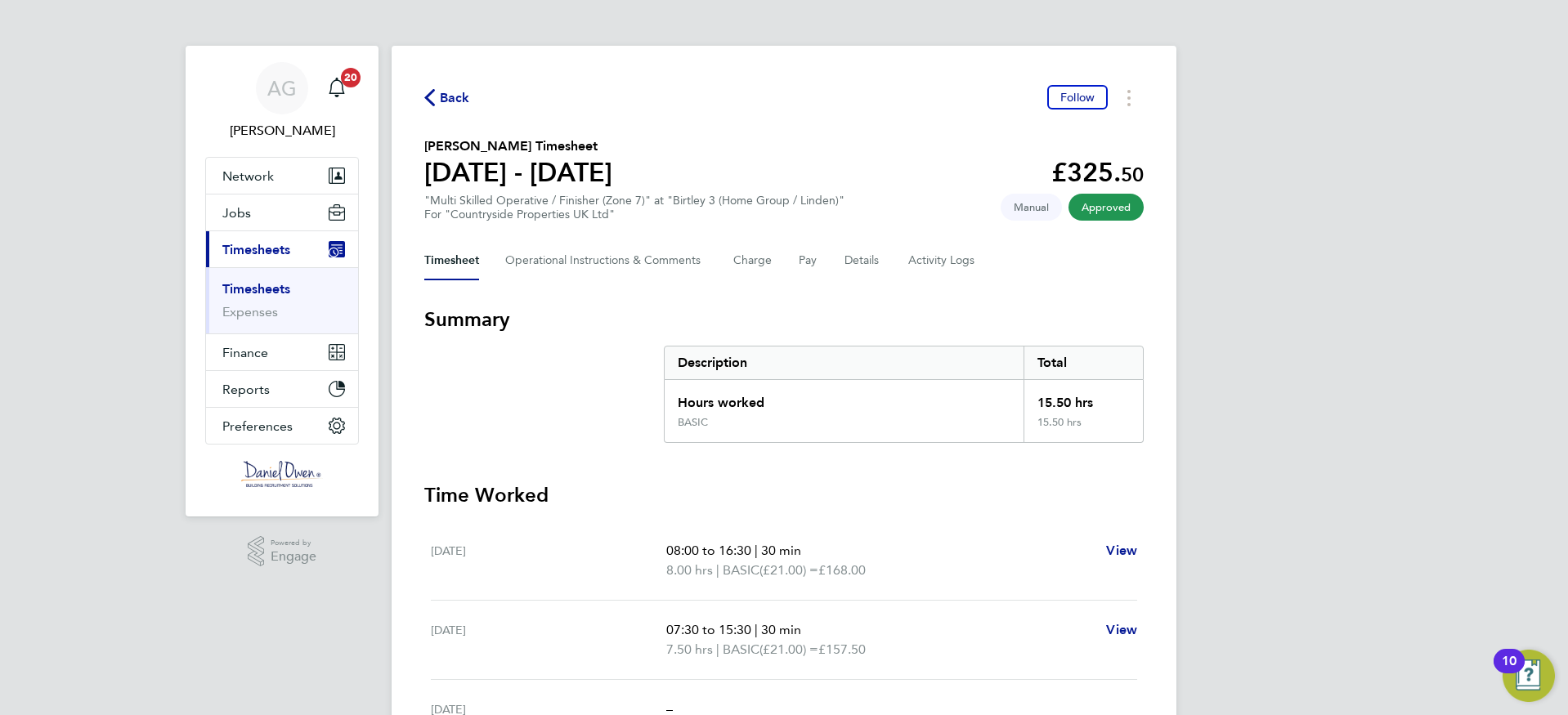
click at [444, 94] on span "Back" at bounding box center [454, 98] width 30 height 19
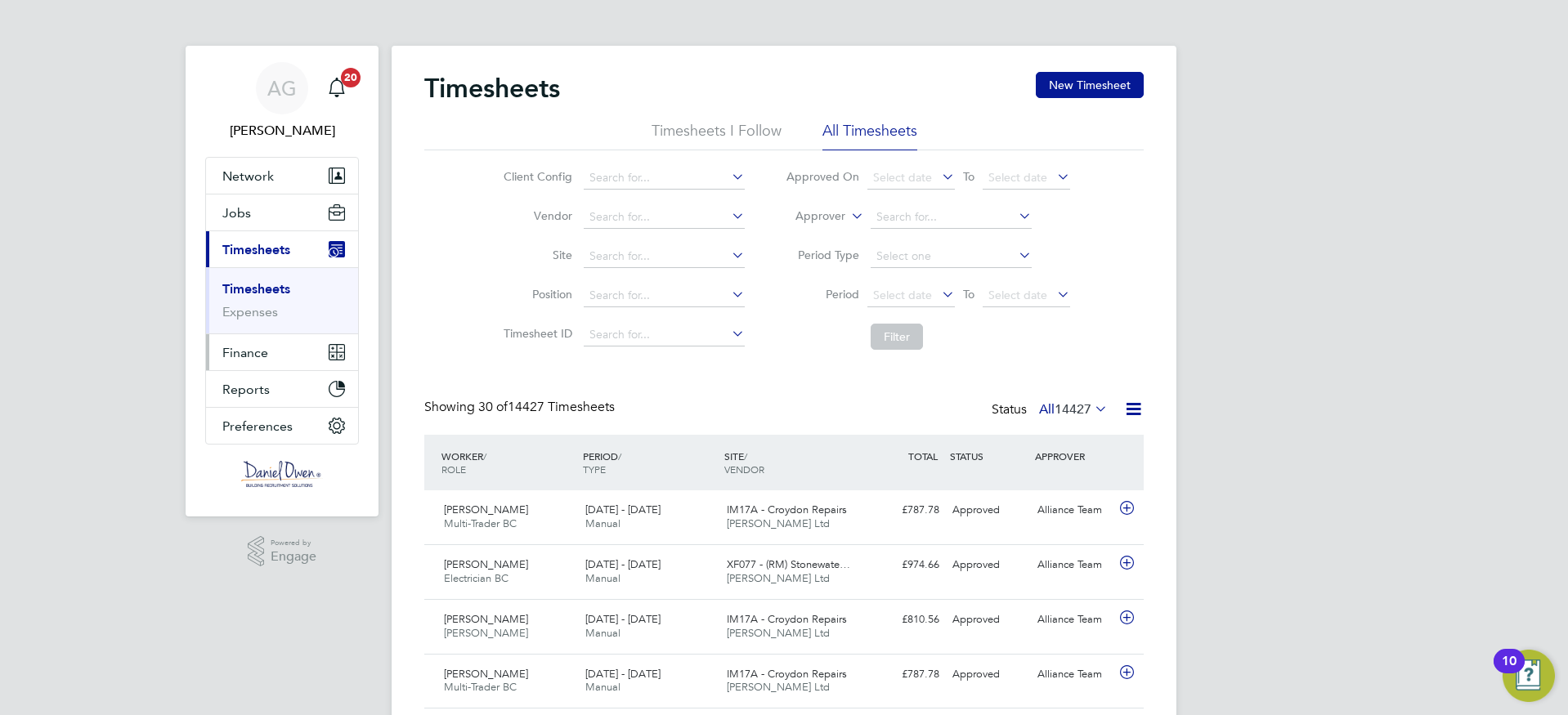
click at [251, 342] on button "Finance" at bounding box center [282, 352] width 152 height 36
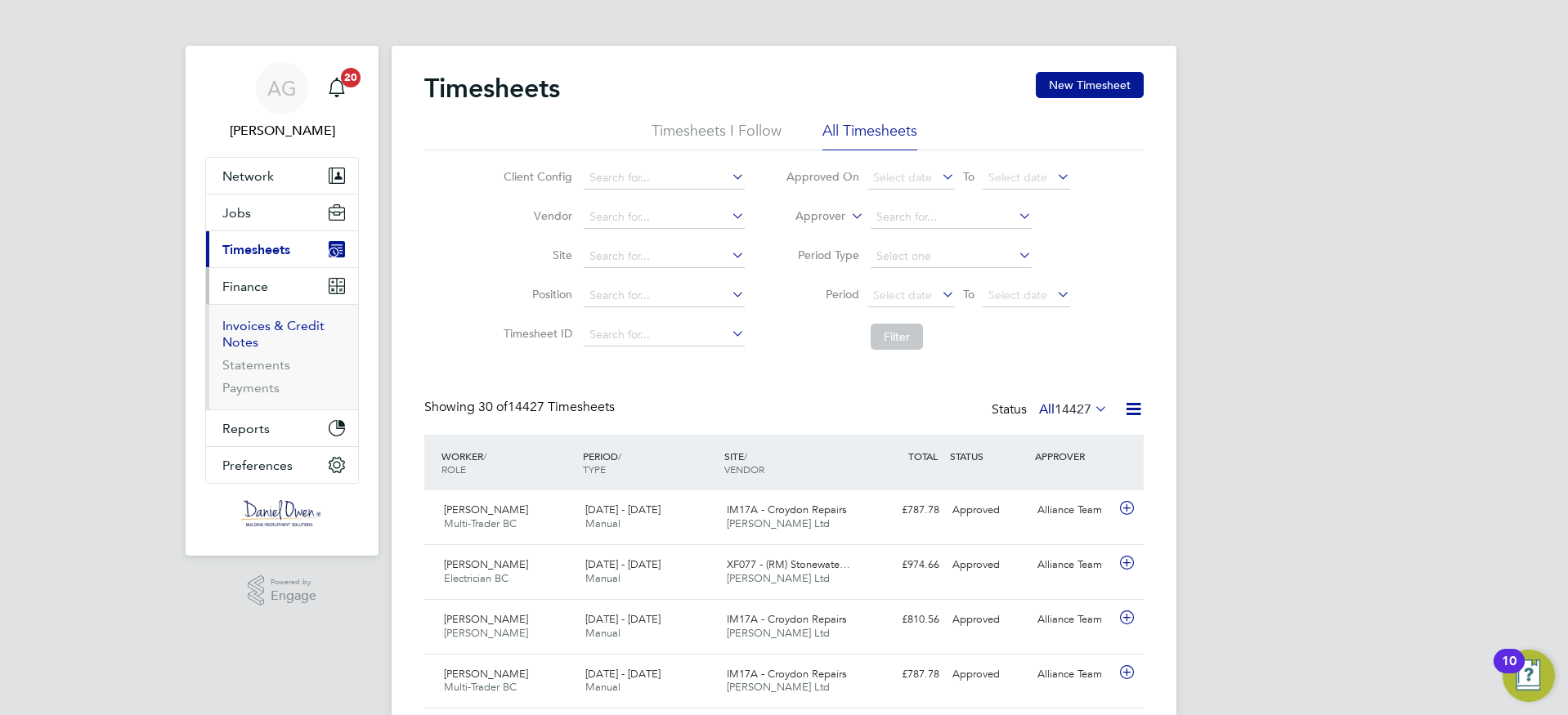
click at [253, 336] on link "Invoices & Credit Notes" at bounding box center [273, 334] width 102 height 32
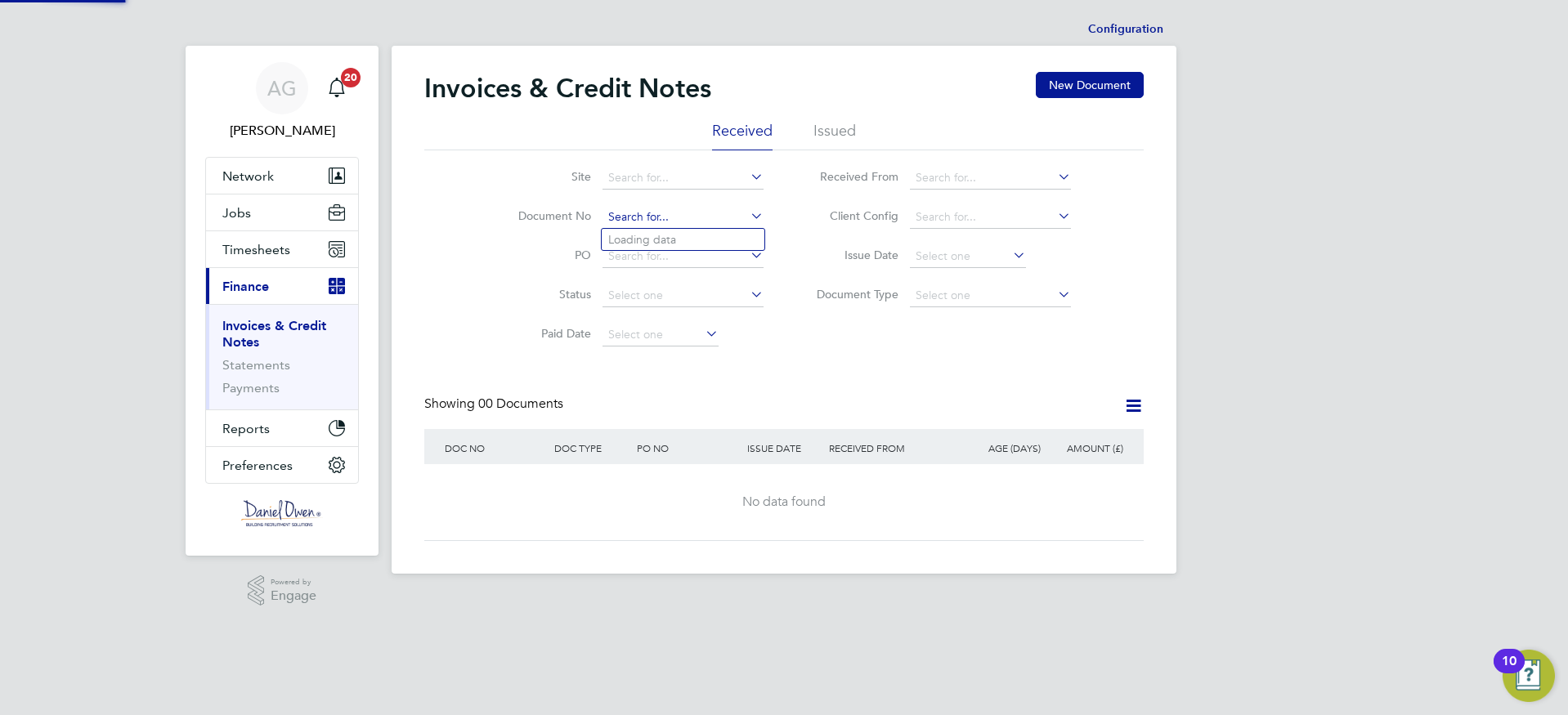
click at [652, 206] on input at bounding box center [683, 217] width 161 height 23
paste input "INV0012466"
type input "INV0012466"
click at [831, 123] on li "Issued" at bounding box center [835, 135] width 43 height 29
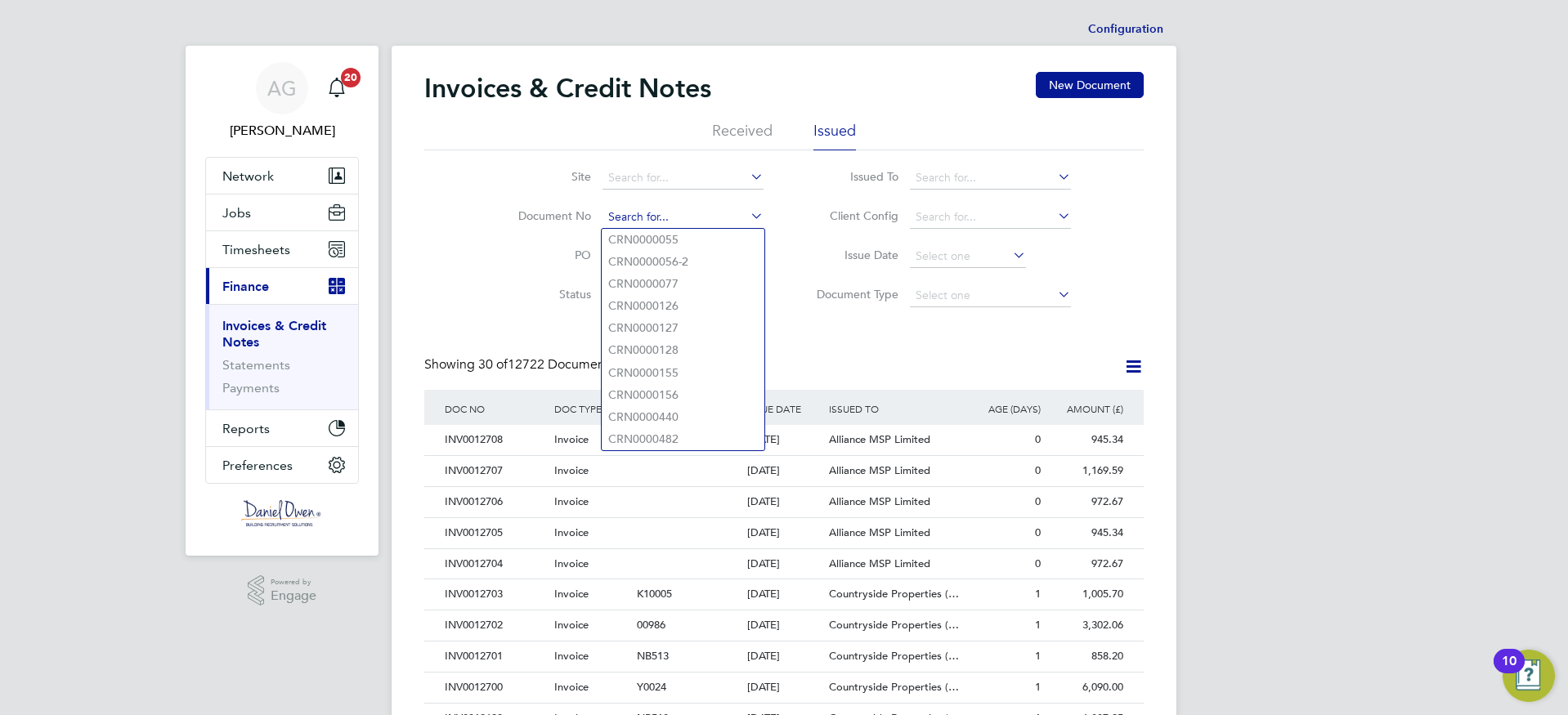
click at [623, 212] on input at bounding box center [683, 217] width 161 height 23
paste input "INV0012466"
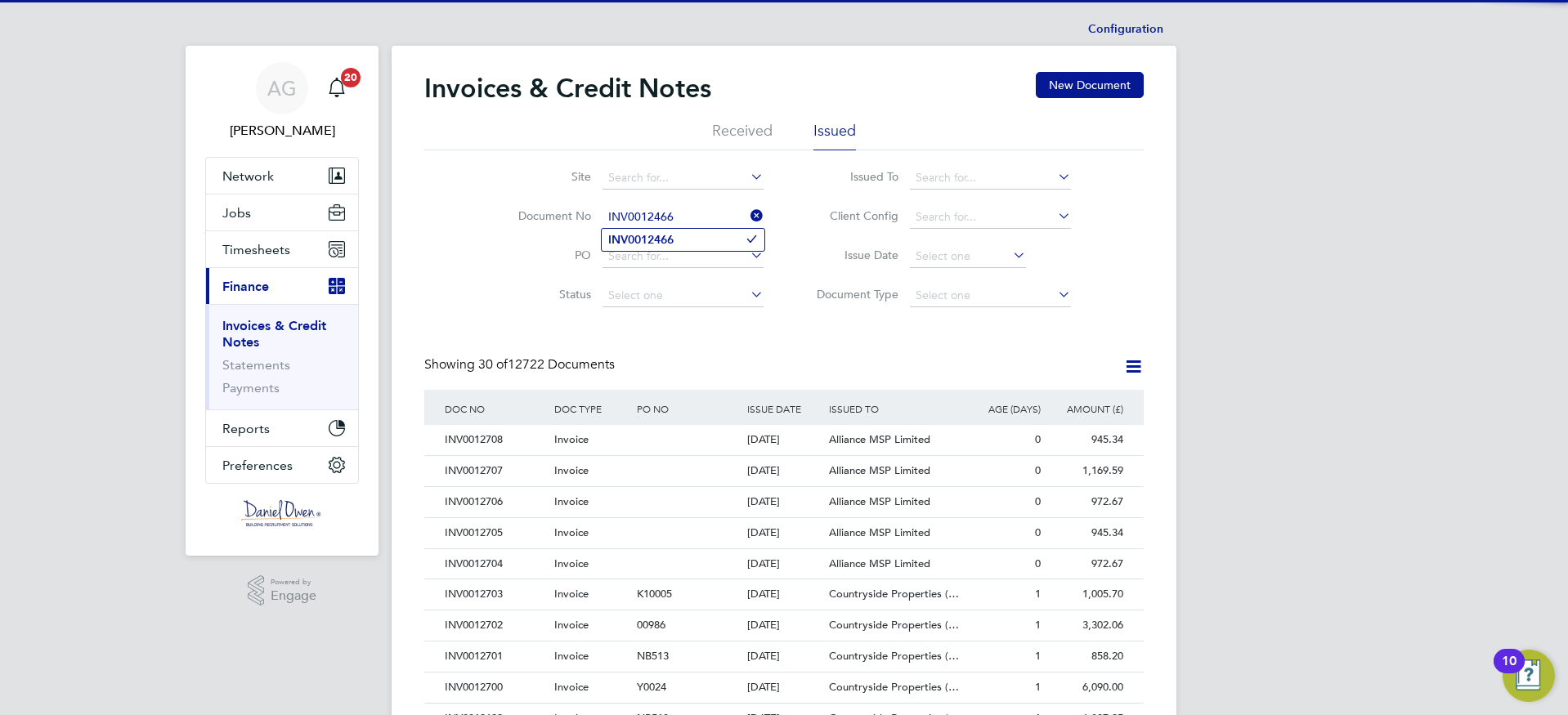
type input "INV0012466"
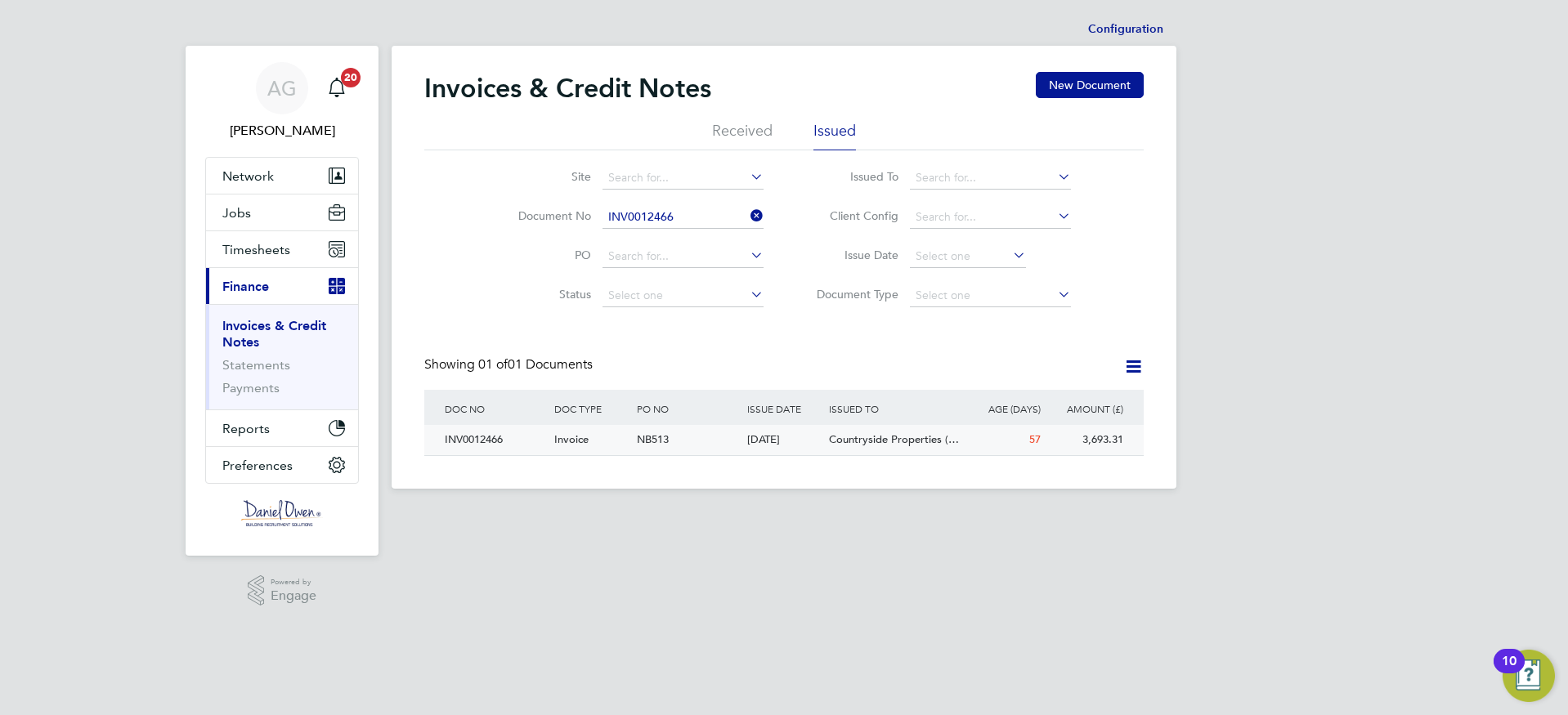
click at [476, 439] on div "INV0012466" at bounding box center [495, 440] width 109 height 30
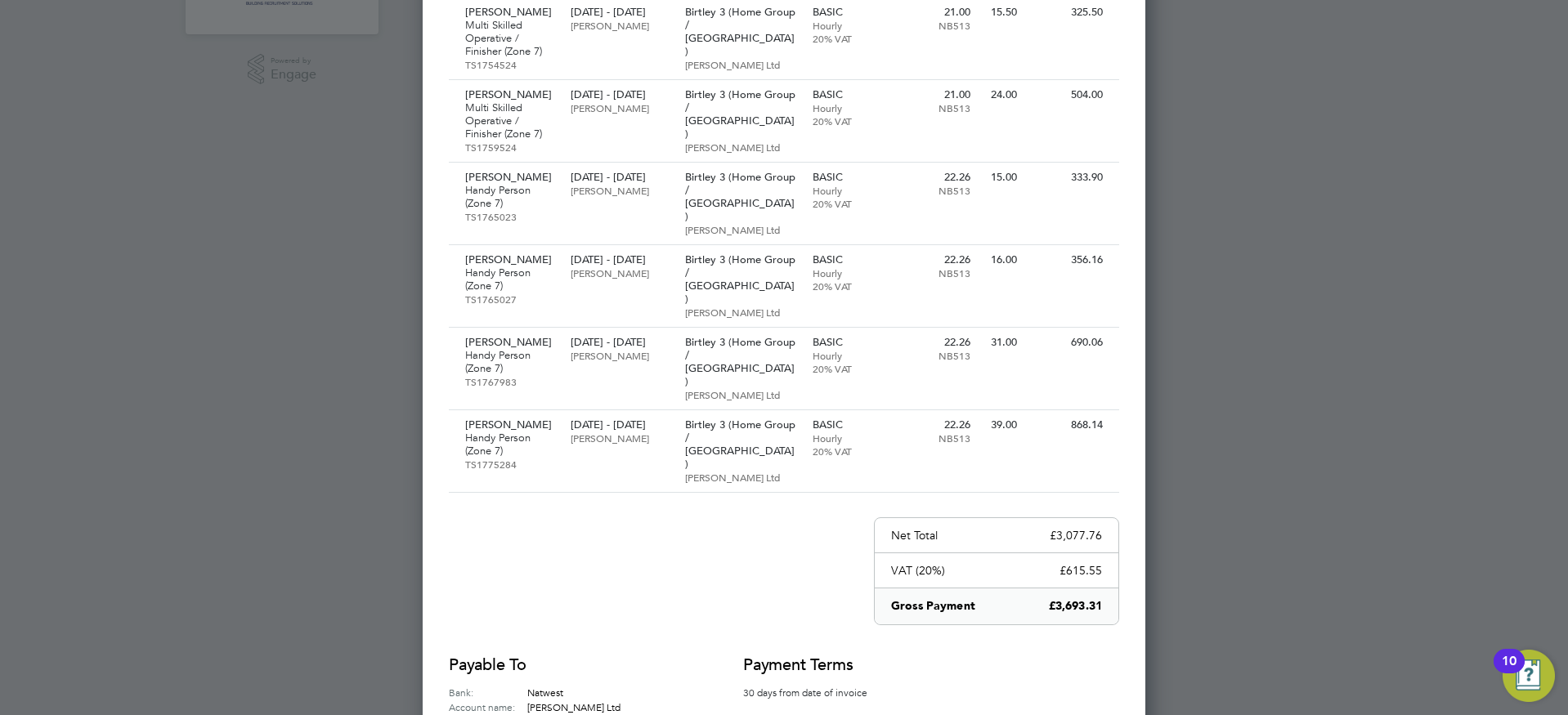
scroll to position [489, 0]
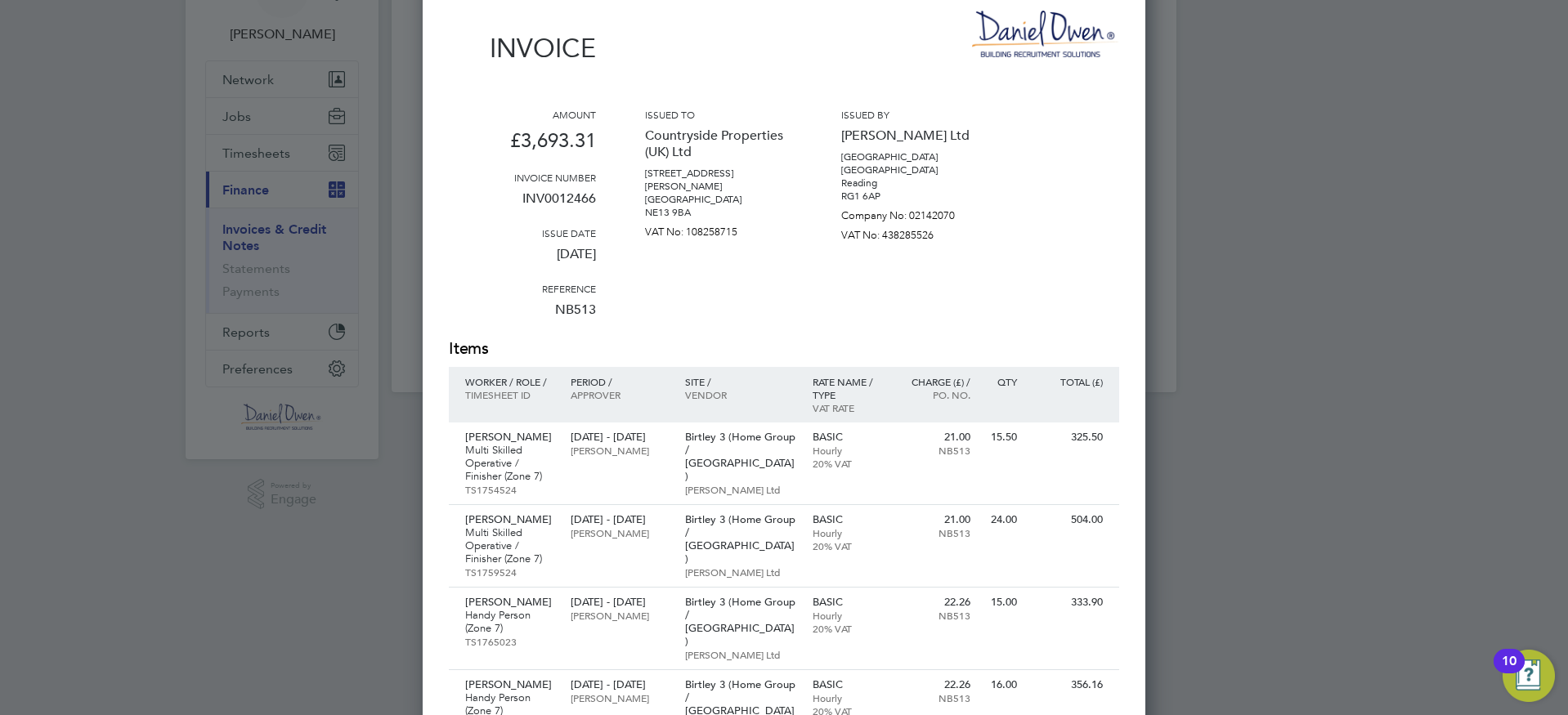
scroll to position [0, 0]
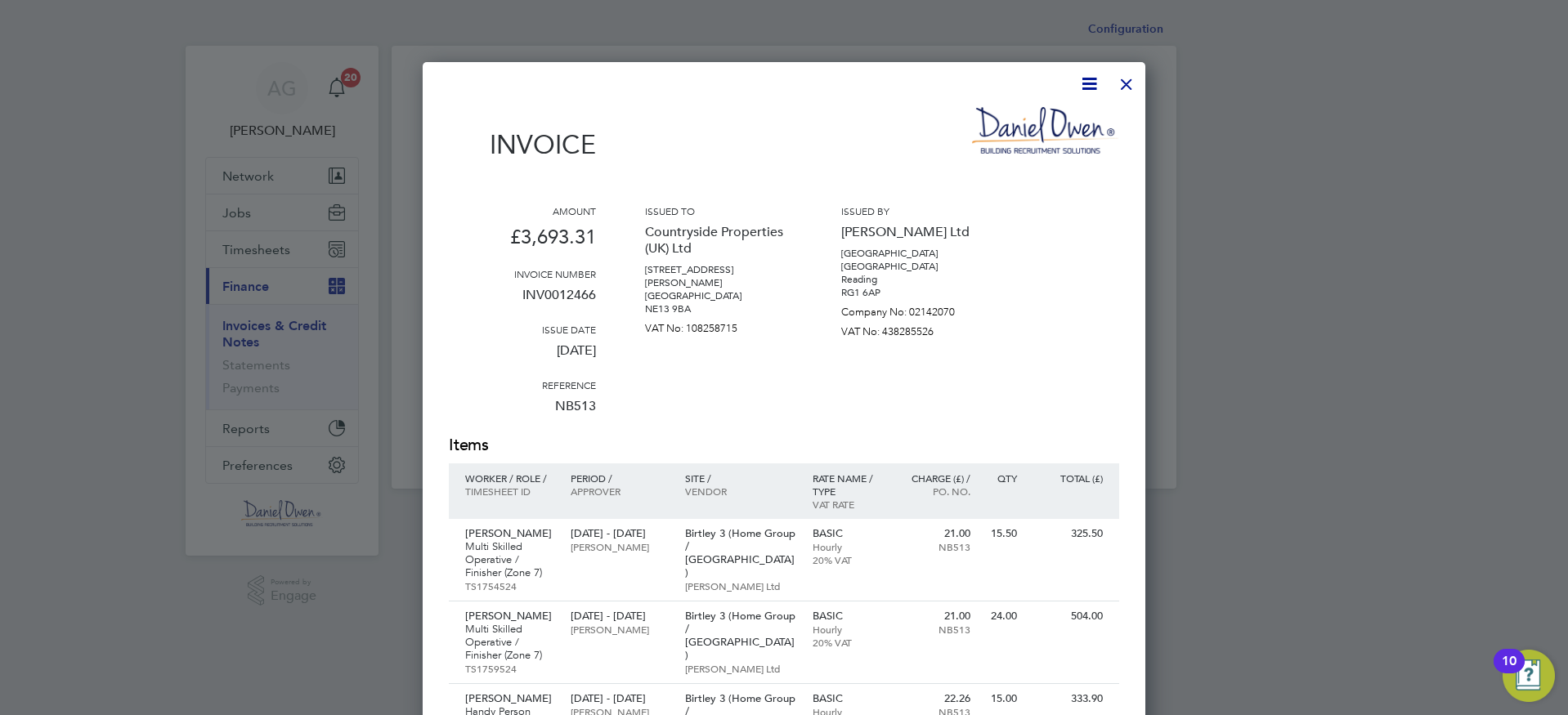
click at [1127, 85] on div at bounding box center [1126, 79] width 29 height 29
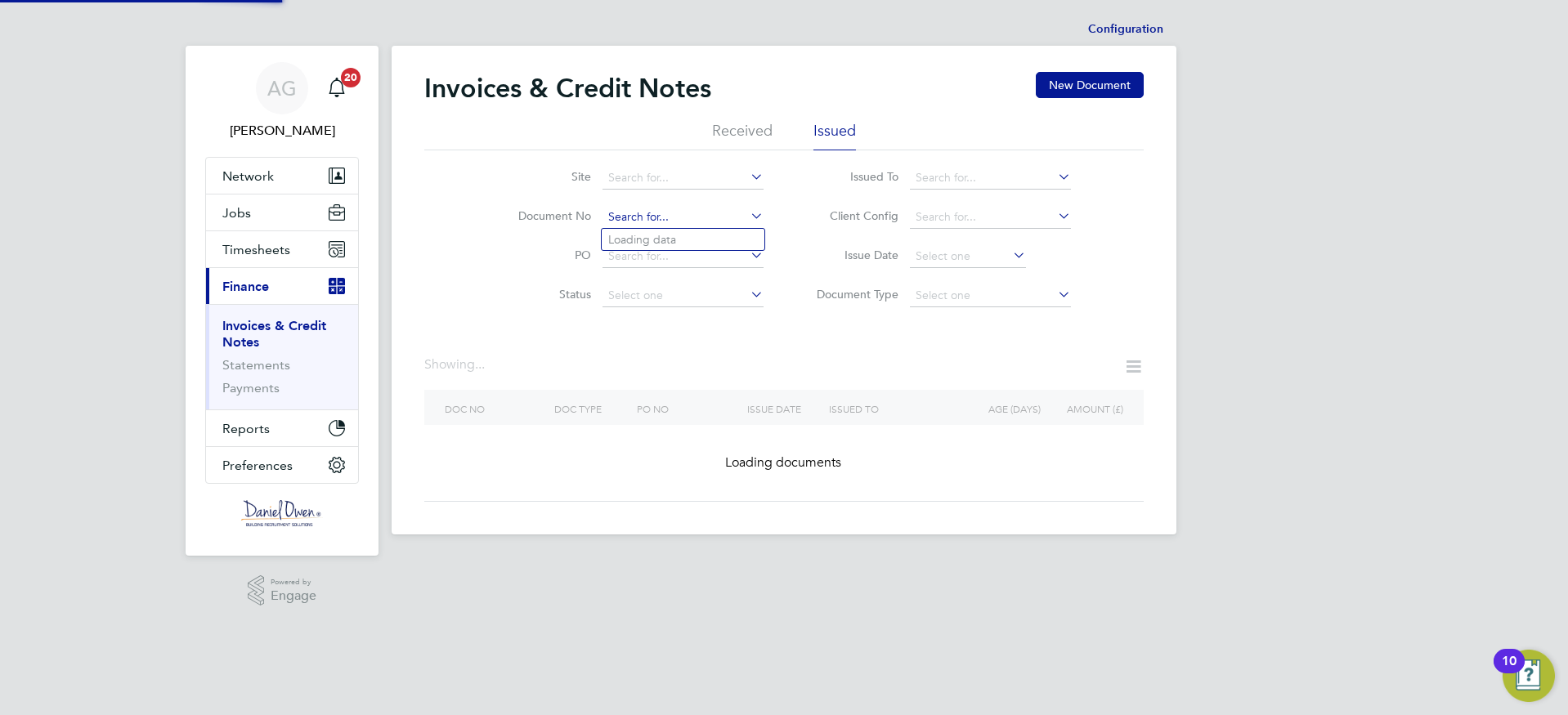
click at [649, 211] on input at bounding box center [683, 217] width 161 height 23
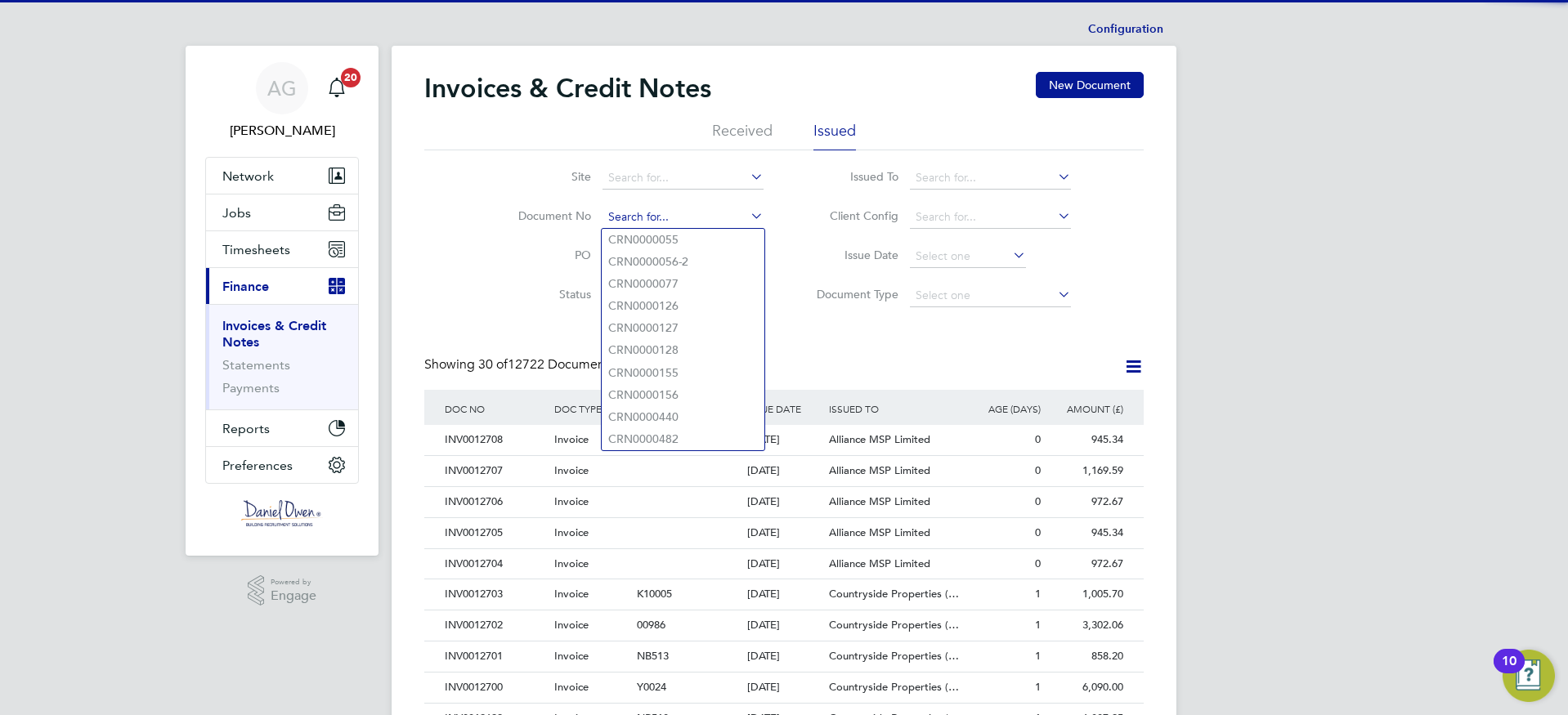
paste input "INV0012465"
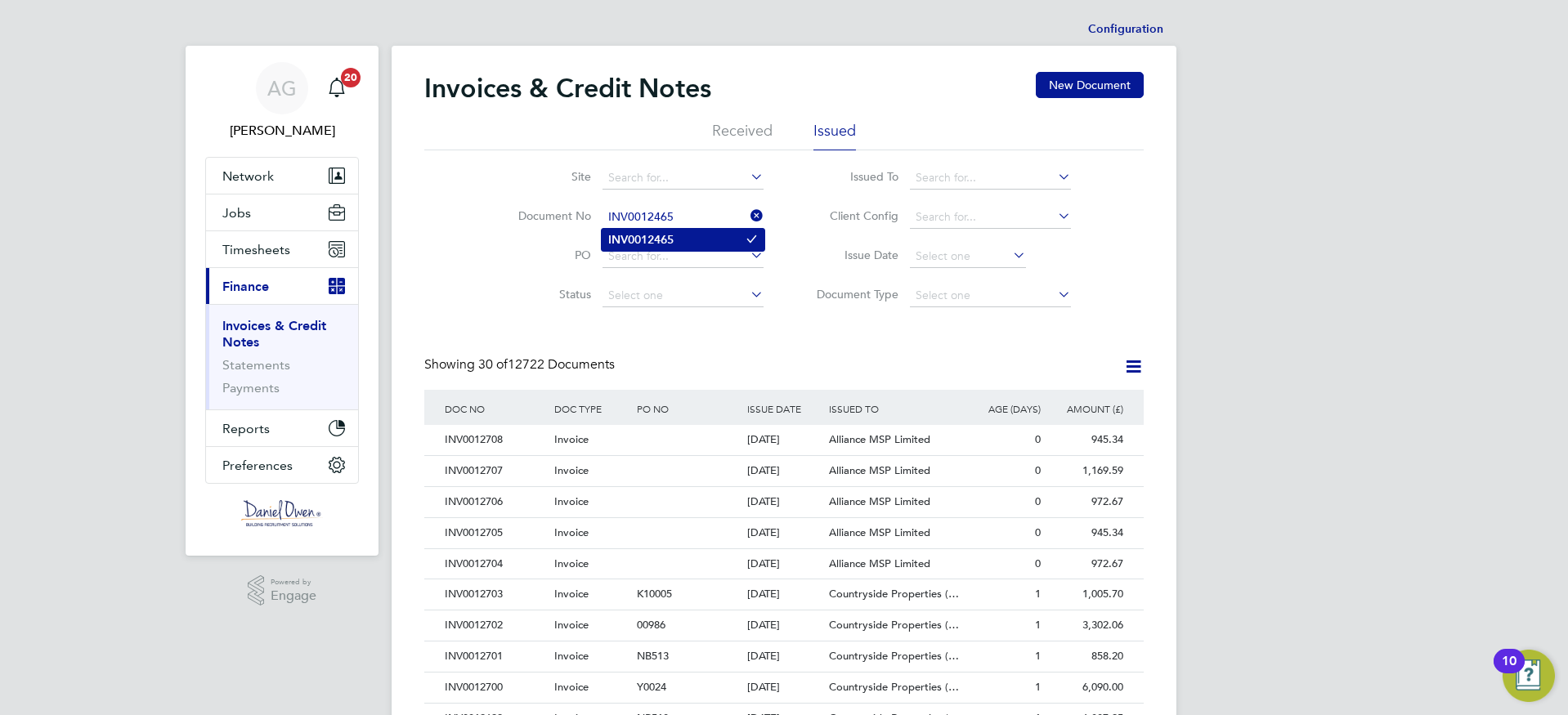
type input "INV0012465"
click at [650, 233] on b "INV0012465" at bounding box center [641, 240] width 65 height 14
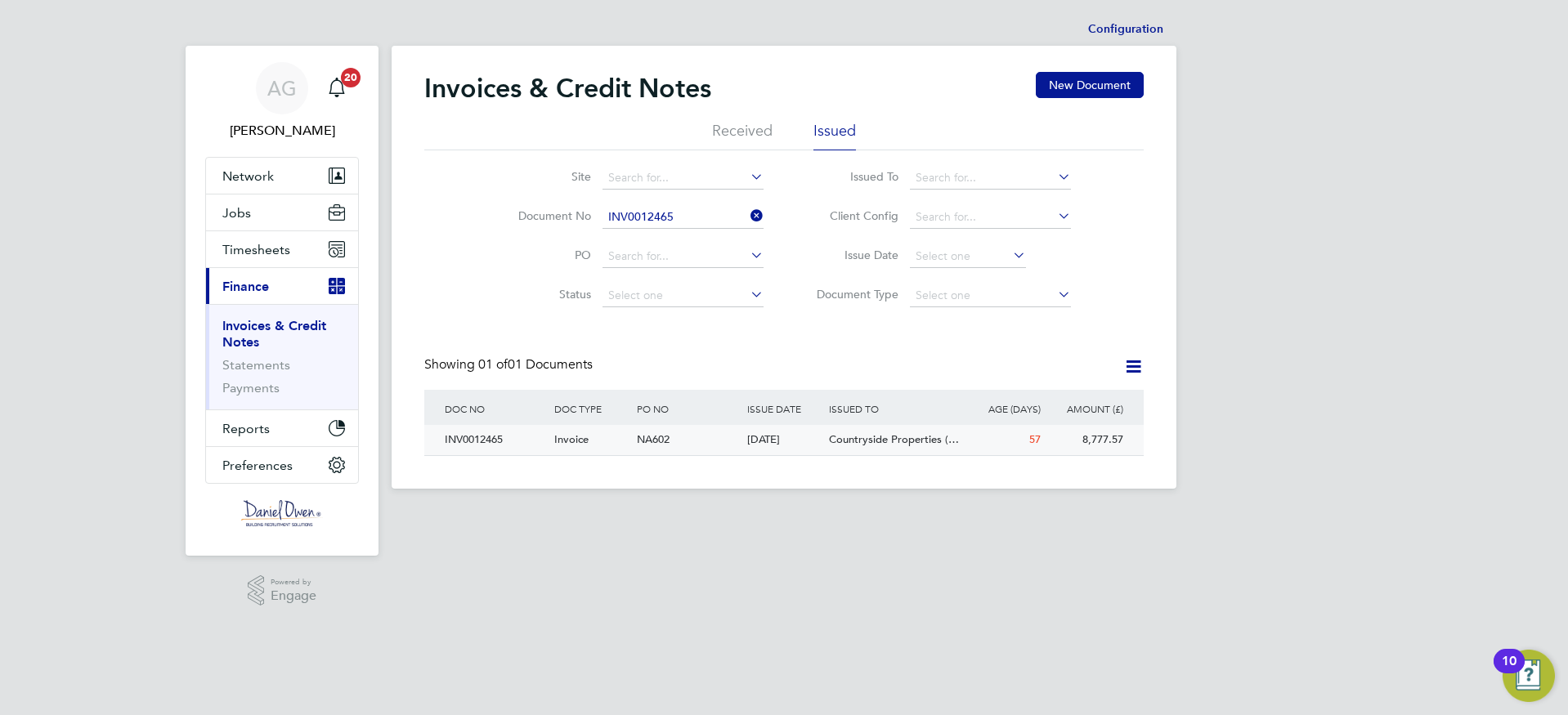
click at [471, 438] on div "INV0012465" at bounding box center [495, 440] width 109 height 30
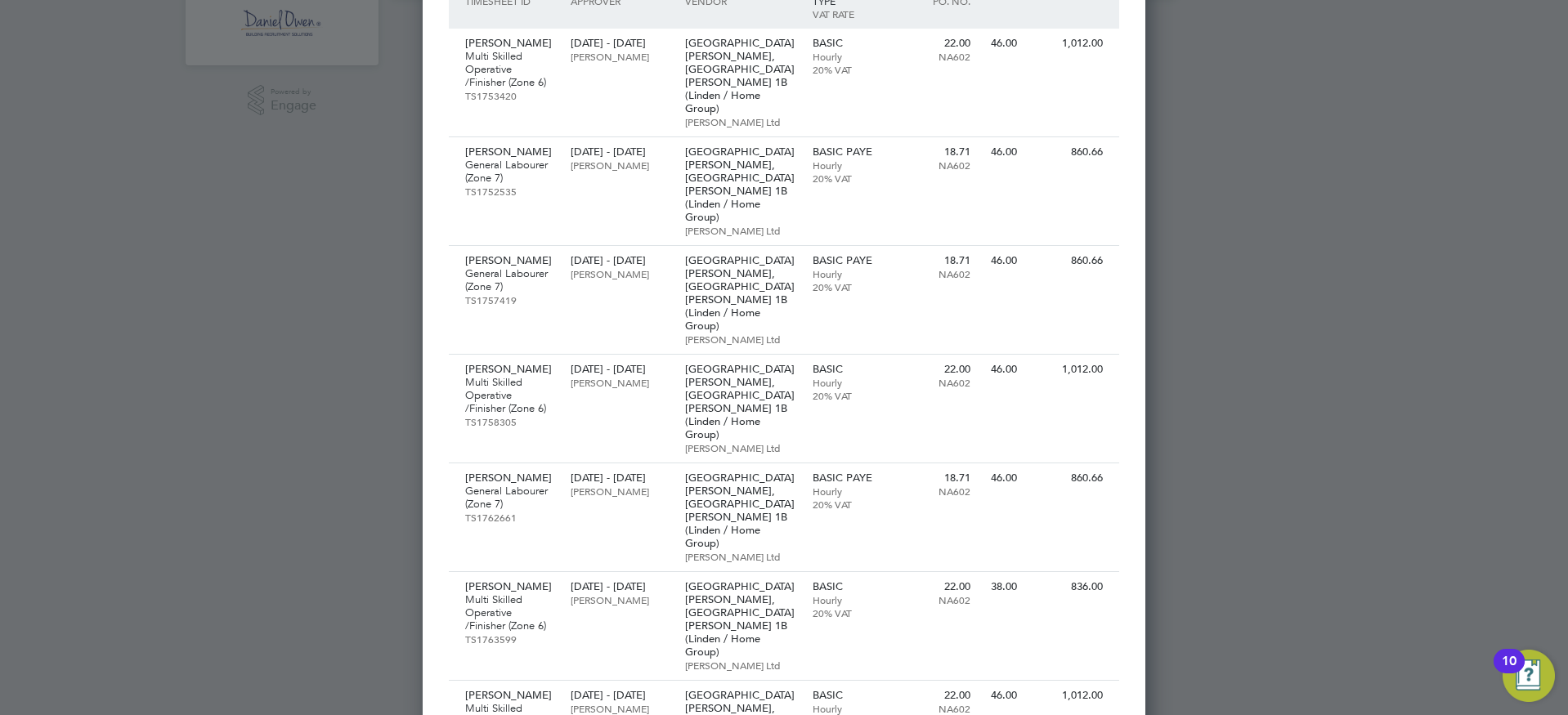
drag, startPoint x: 1484, startPoint y: 253, endPoint x: 1220, endPoint y: 303, distance: 268.7
click at [1220, 303] on div at bounding box center [784, 358] width 1568 height 715
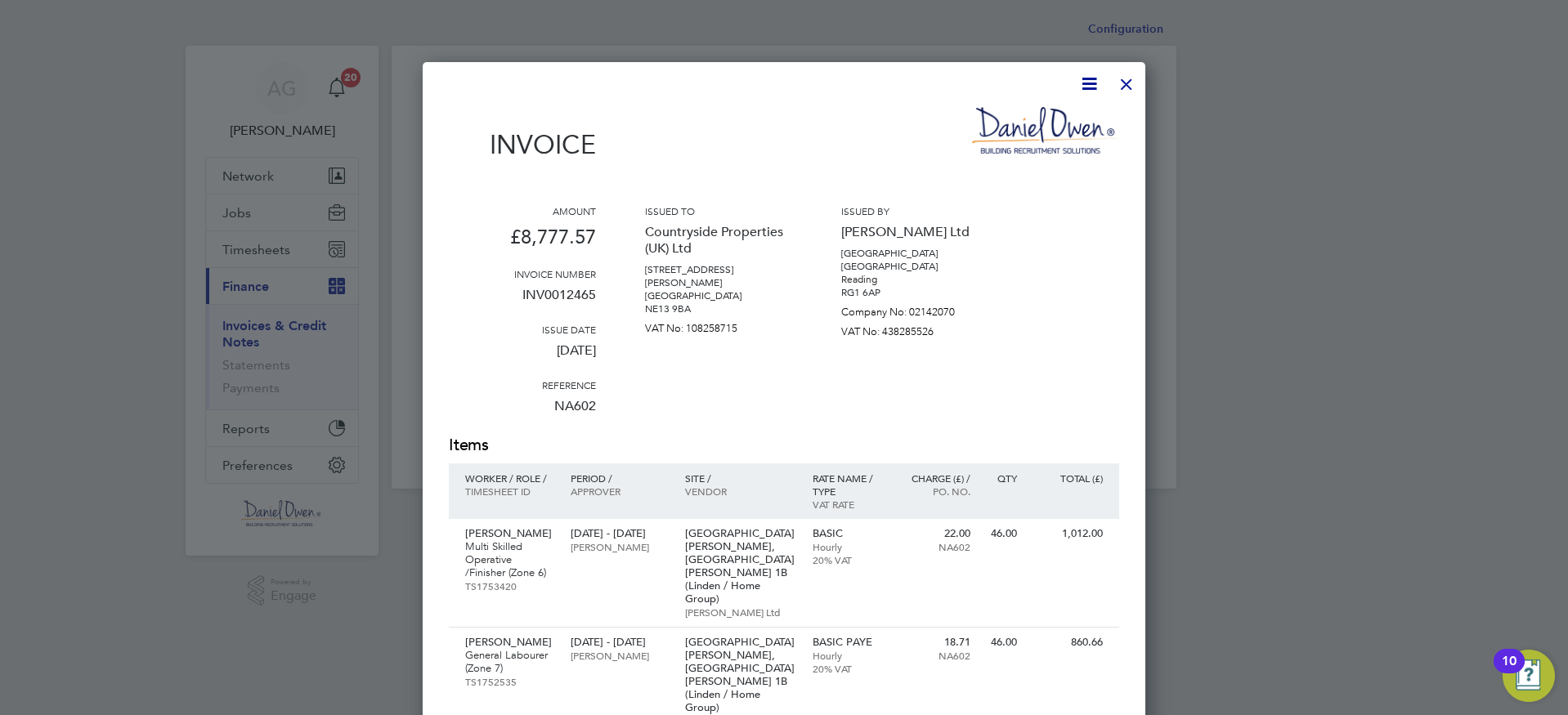
click at [1122, 79] on div at bounding box center [1126, 79] width 29 height 29
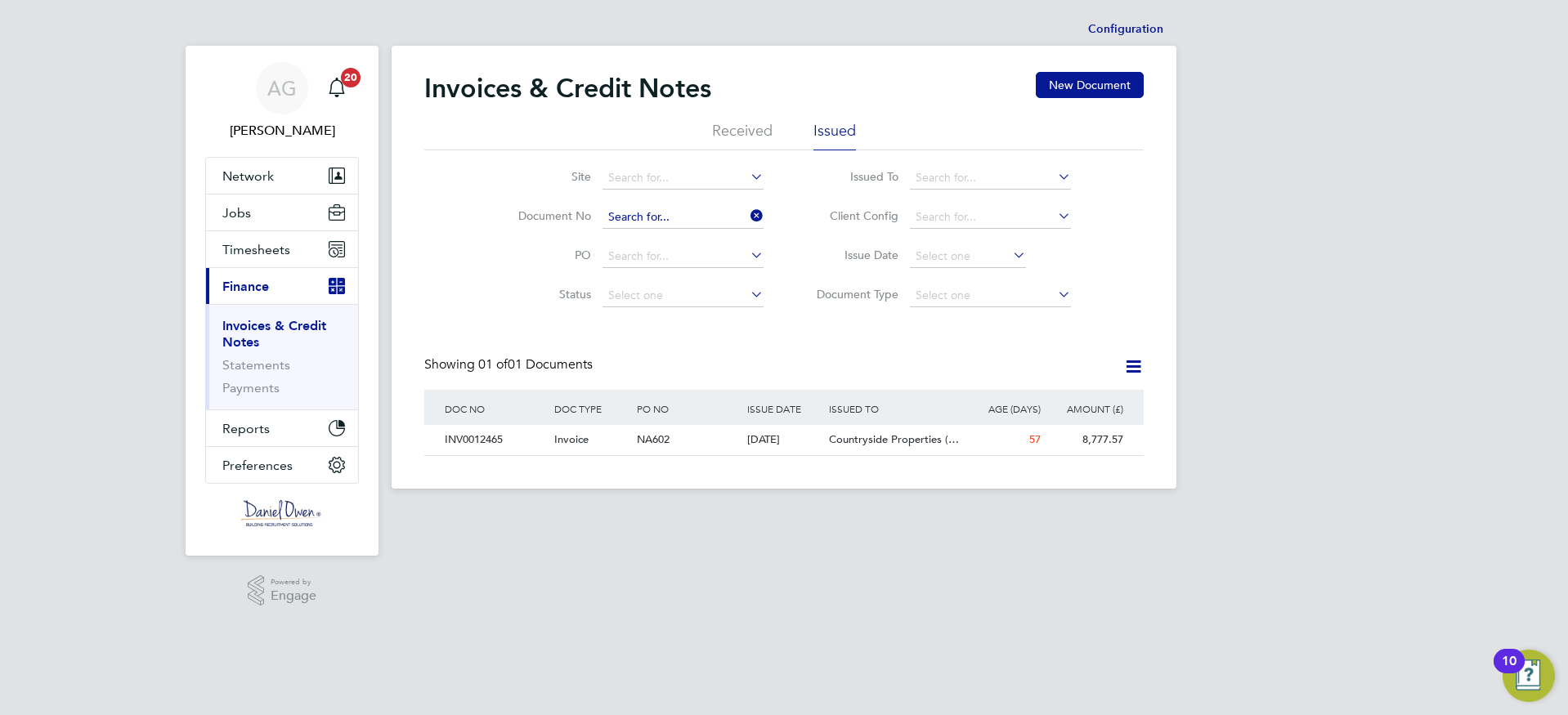
click at [650, 210] on input at bounding box center [683, 217] width 161 height 23
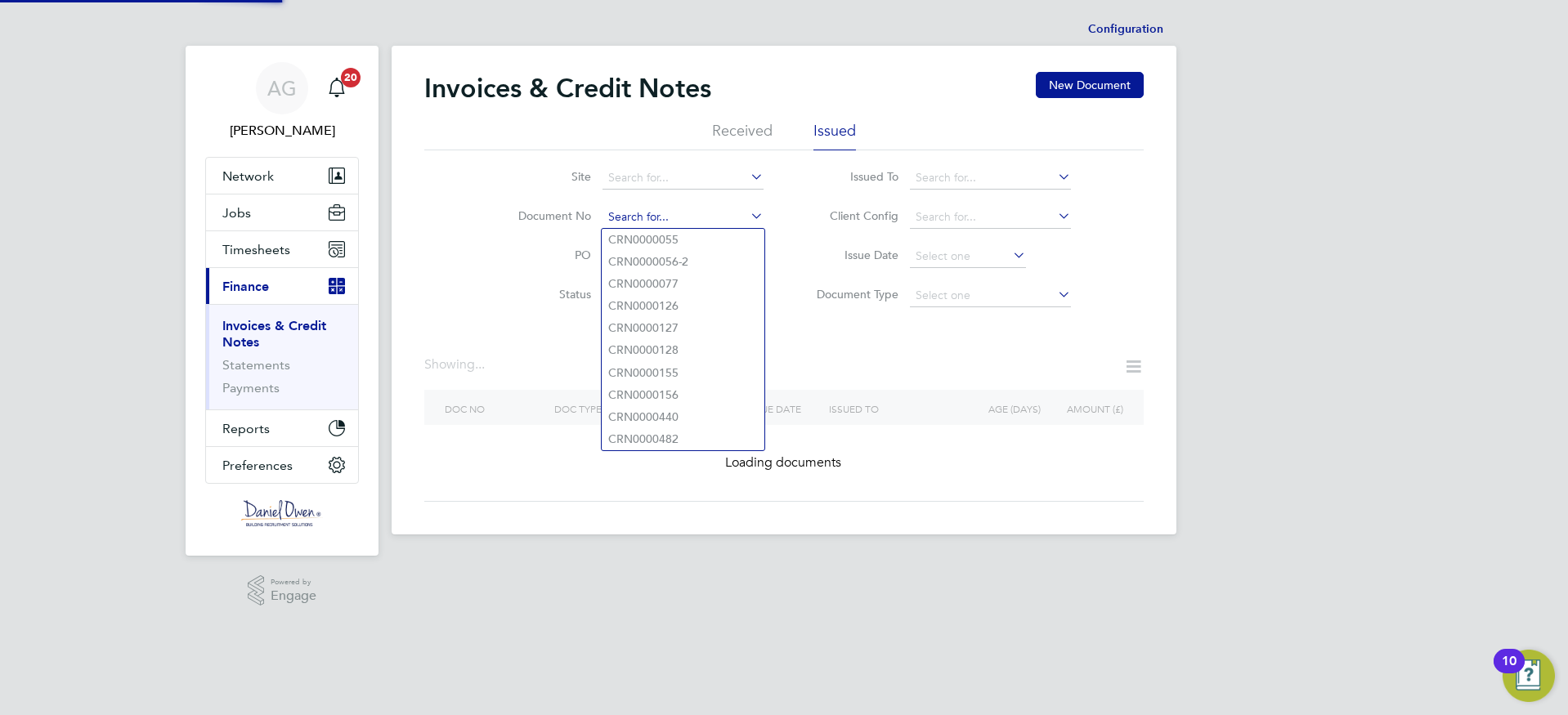
paste input "INV0012464"
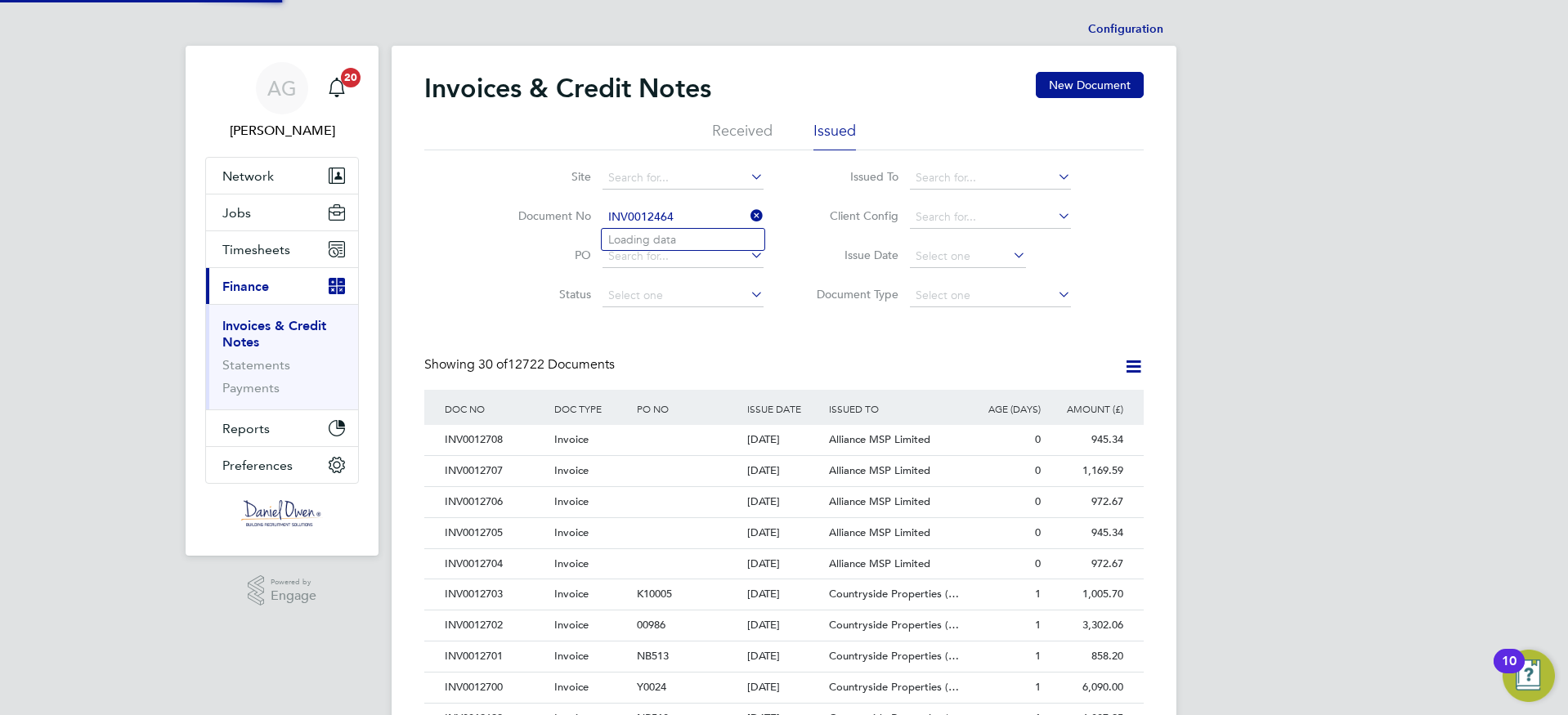
scroll to position [31, 111]
type input "INV0012464"
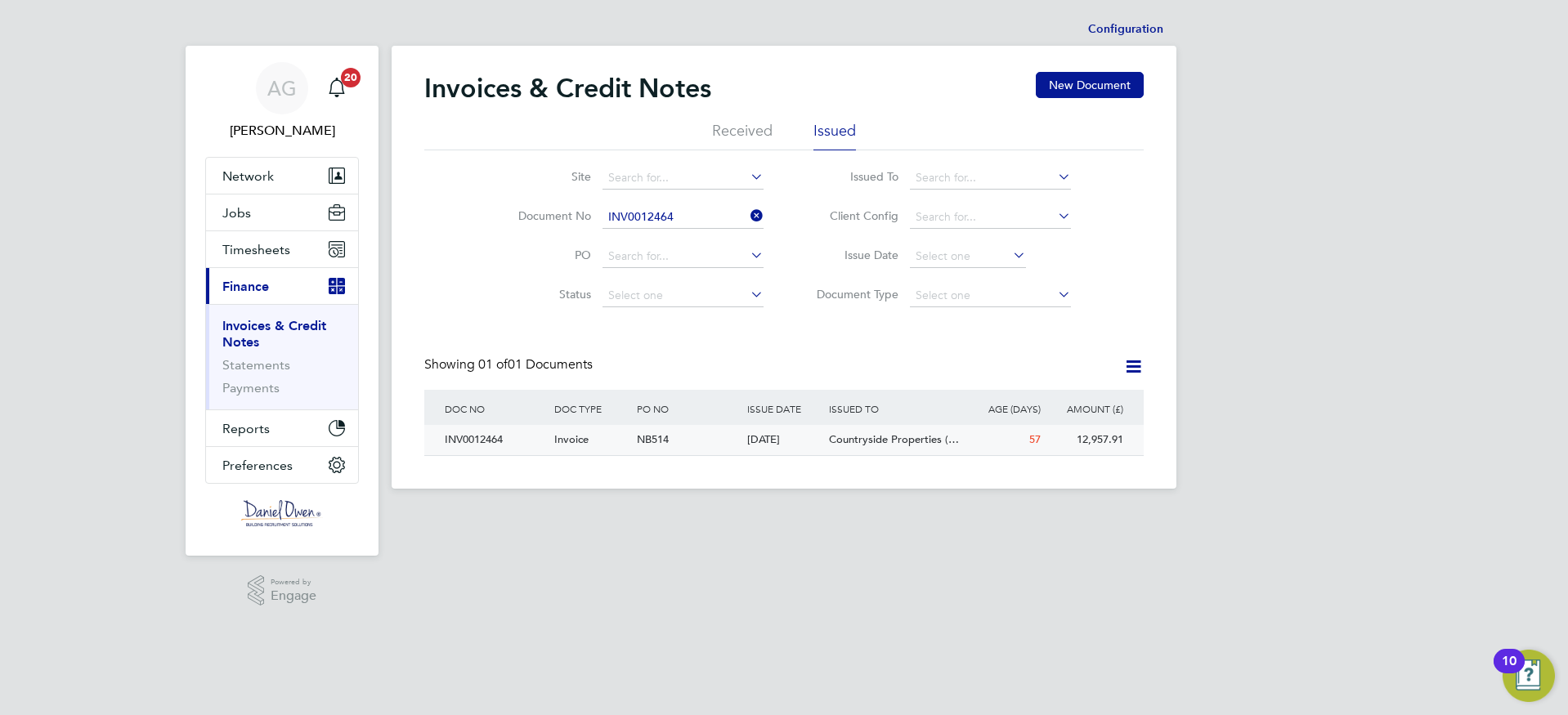
click at [464, 439] on div "INV0012464" at bounding box center [495, 440] width 109 height 30
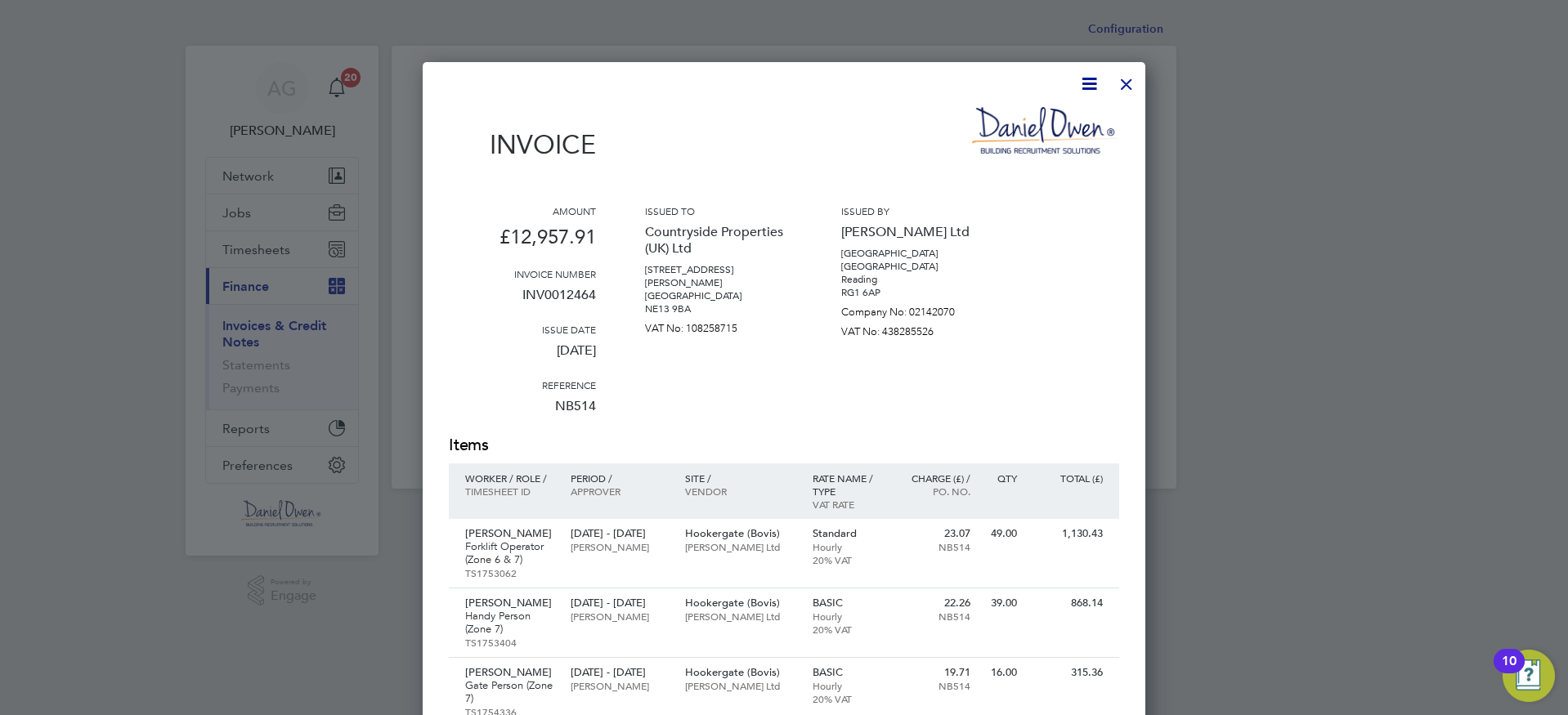
click at [1130, 85] on div at bounding box center [1126, 79] width 29 height 29
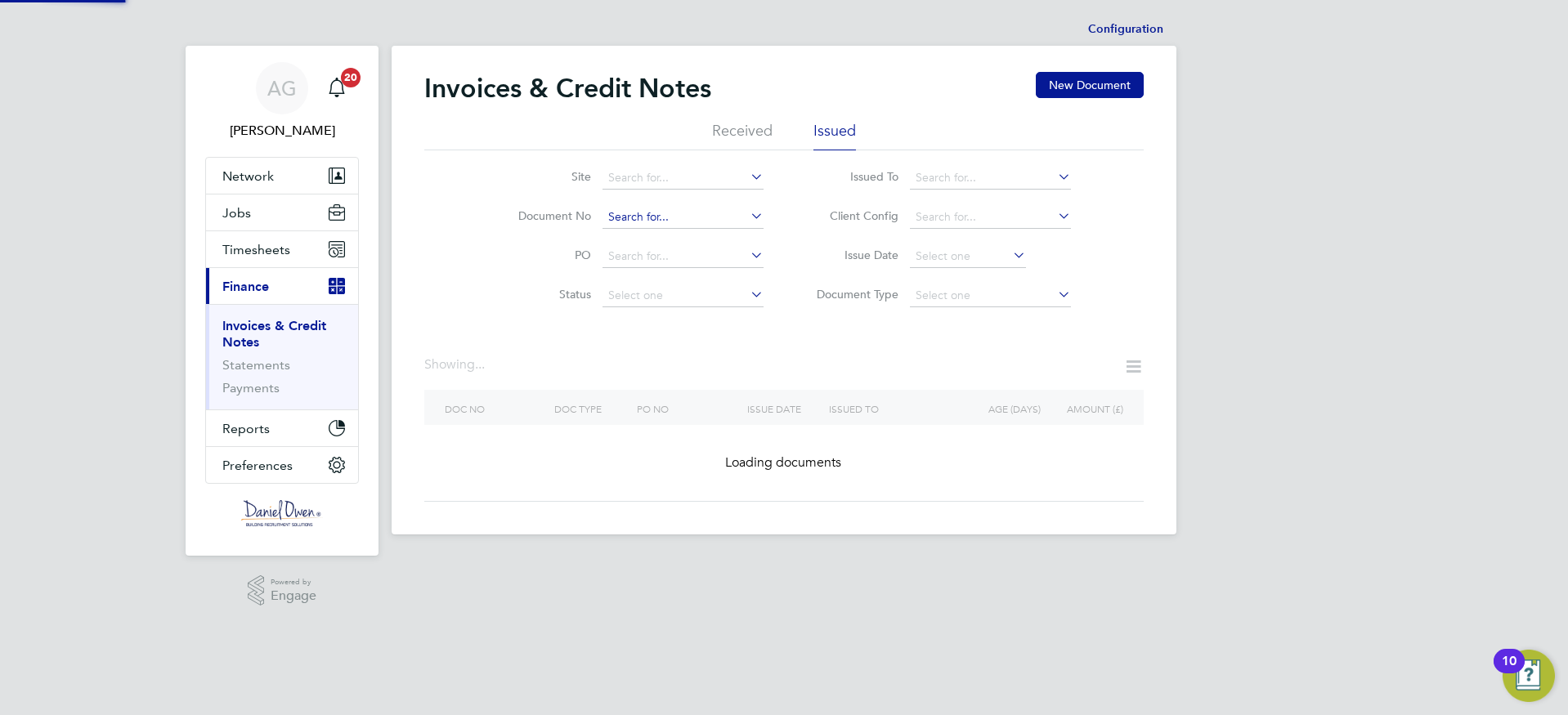
click at [668, 214] on input at bounding box center [683, 217] width 161 height 23
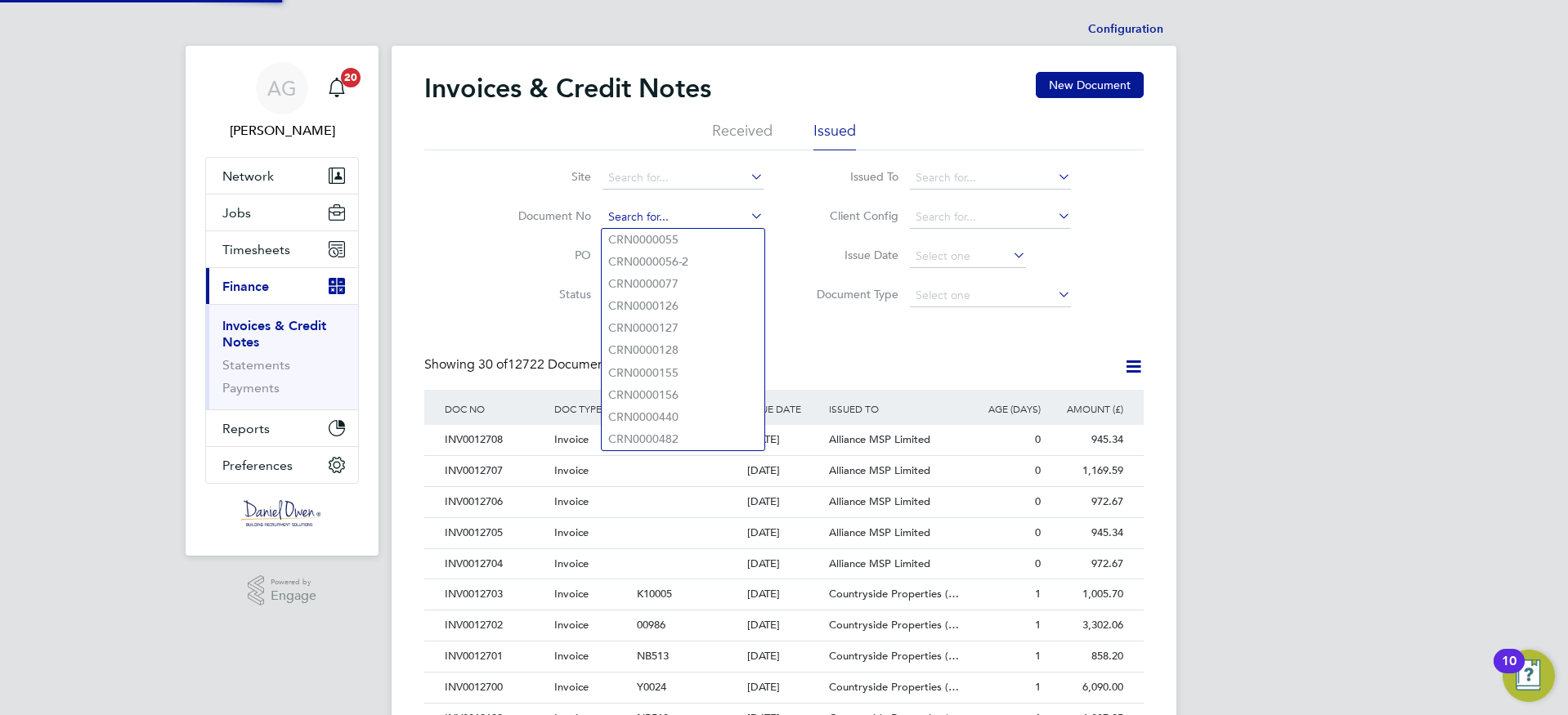
scroll to position [31, 111]
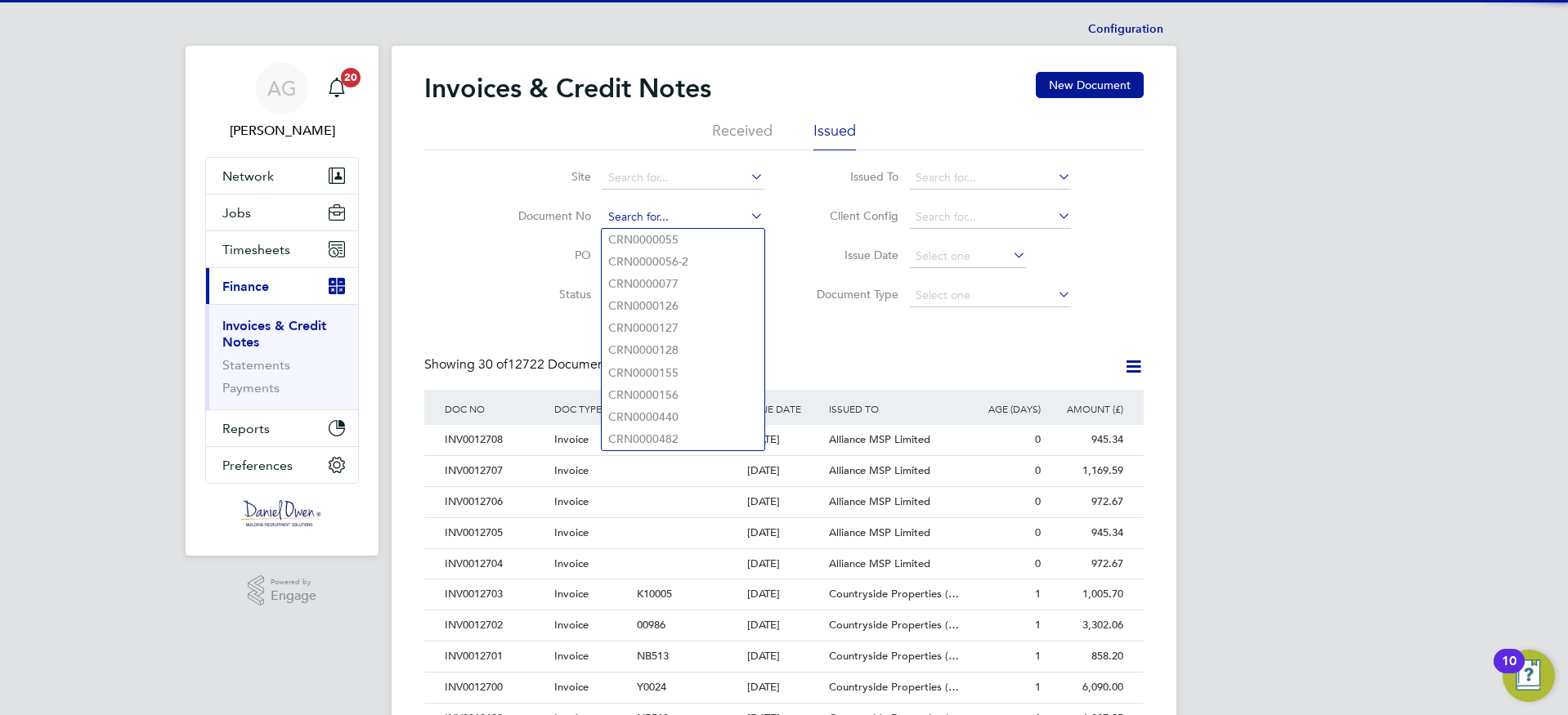
paste input "INV0012462"
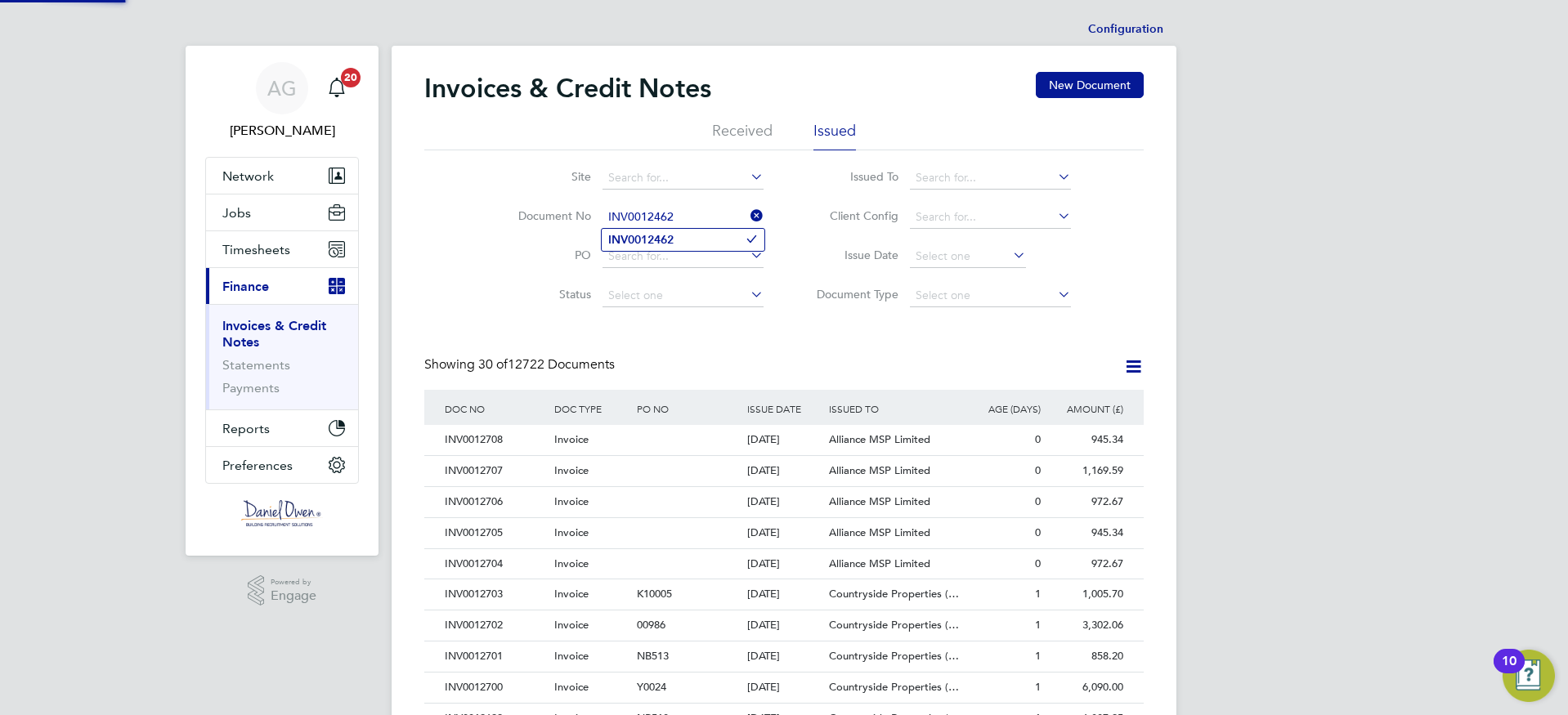
type input "INV0012462"
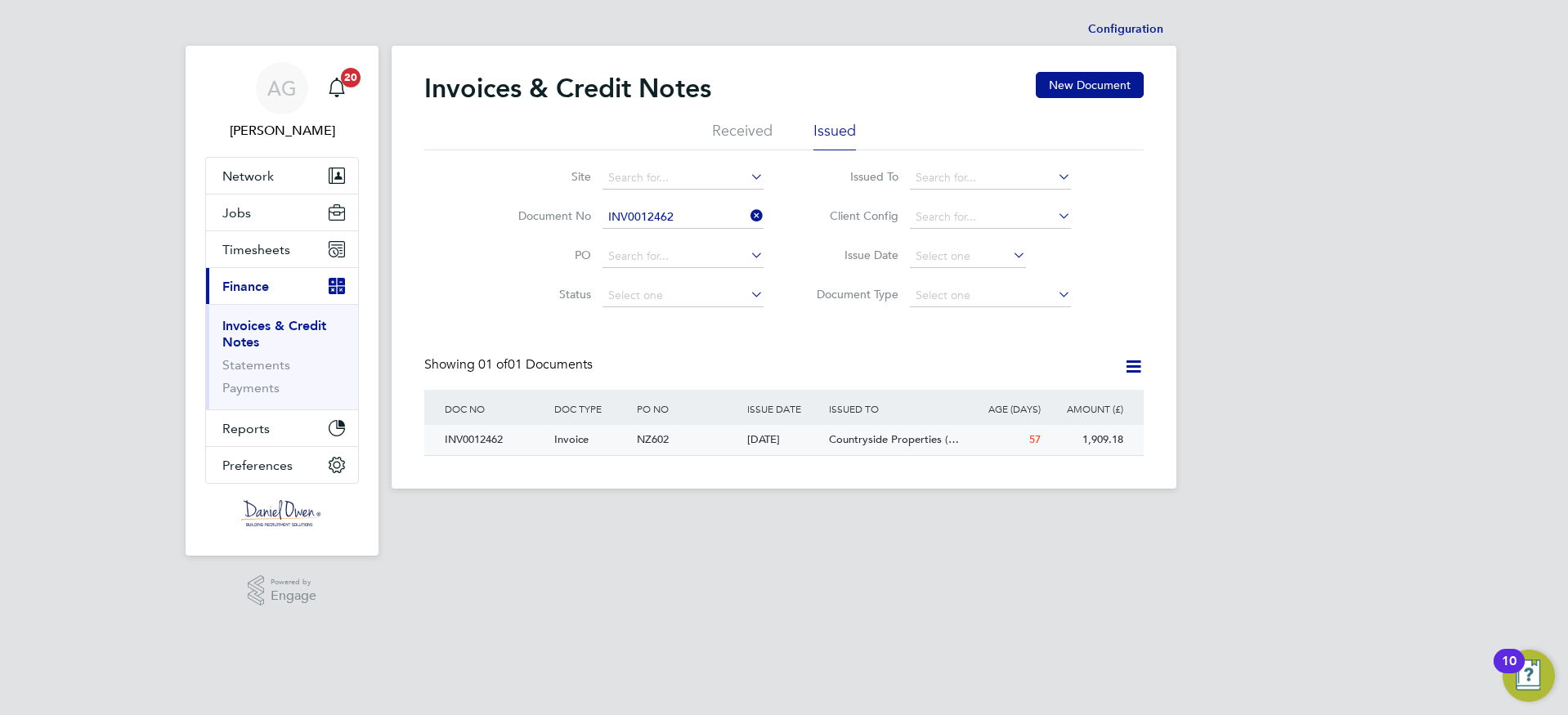
click at [495, 435] on div "INV0012462" at bounding box center [495, 440] width 109 height 30
